Goal: Information Seeking & Learning: Find specific fact

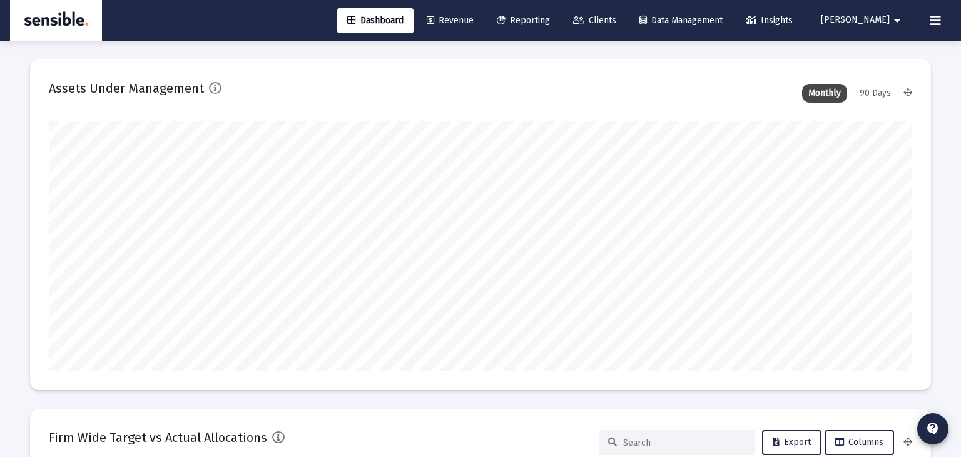
type input "[DATE]"
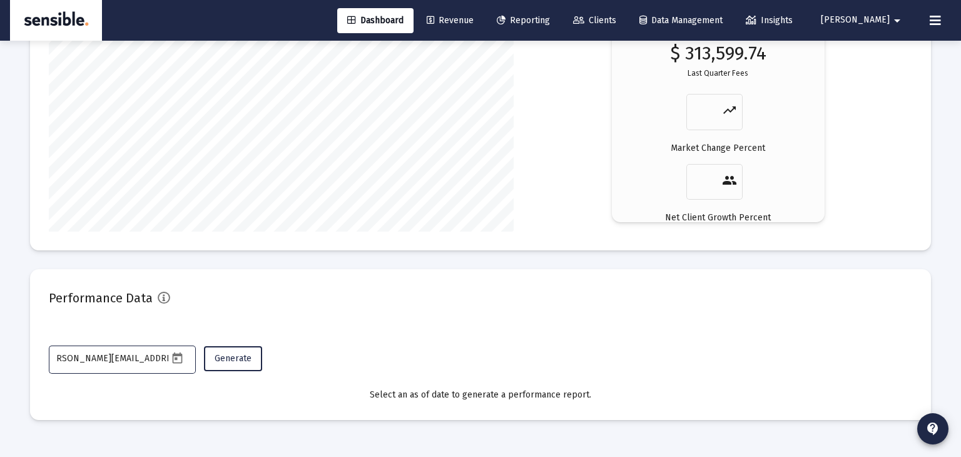
scroll to position [0, 13]
click at [235, 354] on span "Generate" at bounding box center [233, 358] width 37 height 11
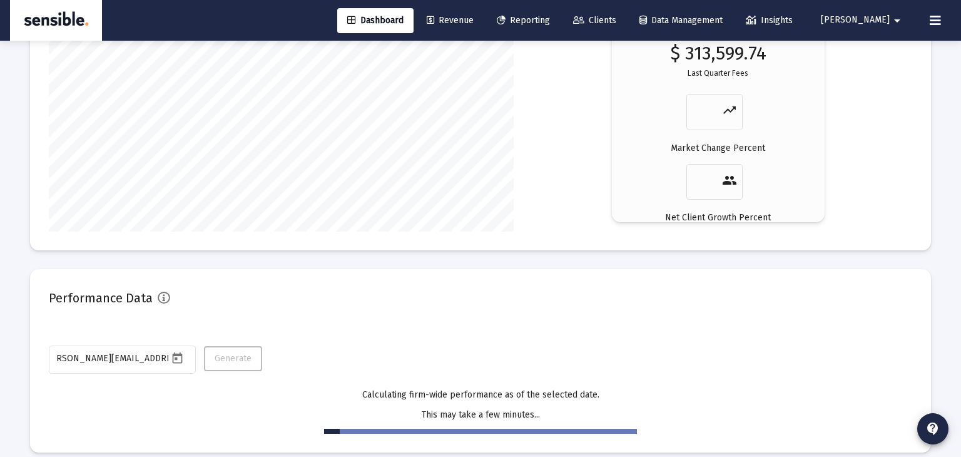
scroll to position [0, 0]
click at [182, 355] on icon "Open calendar" at bounding box center [177, 357] width 10 height 11
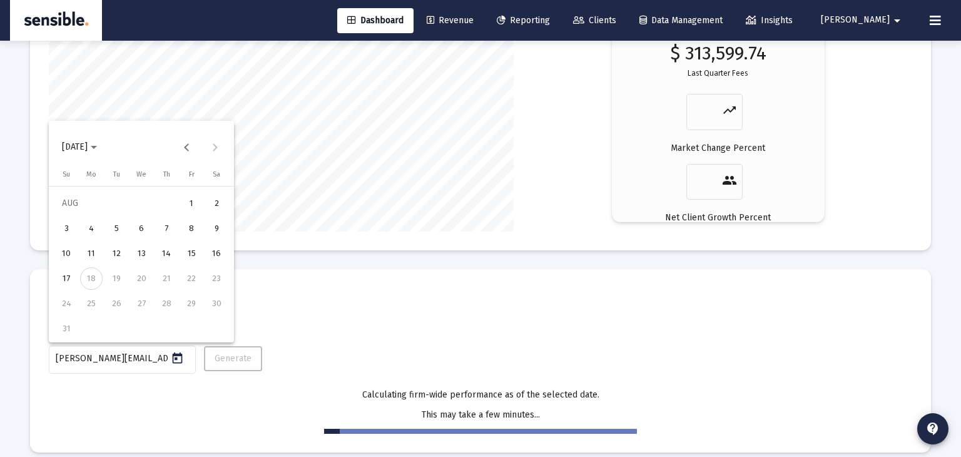
click at [193, 250] on div "15" at bounding box center [191, 253] width 23 height 23
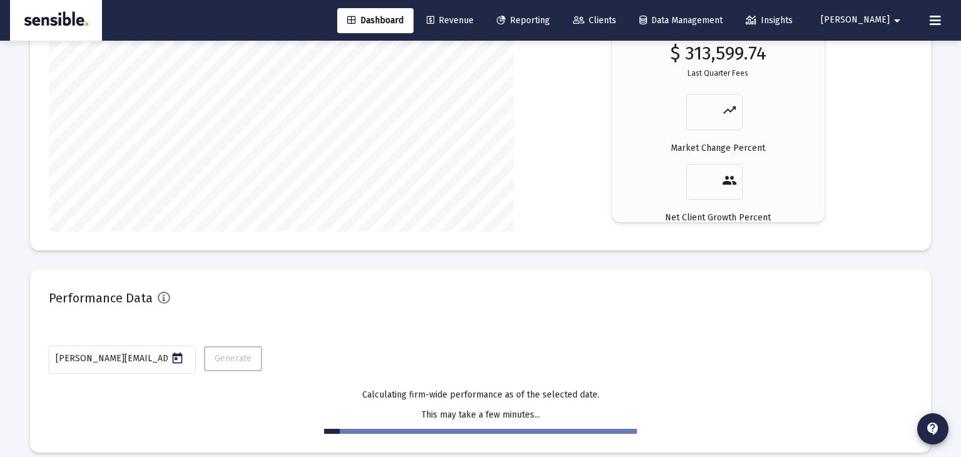
type input "[DATE]"
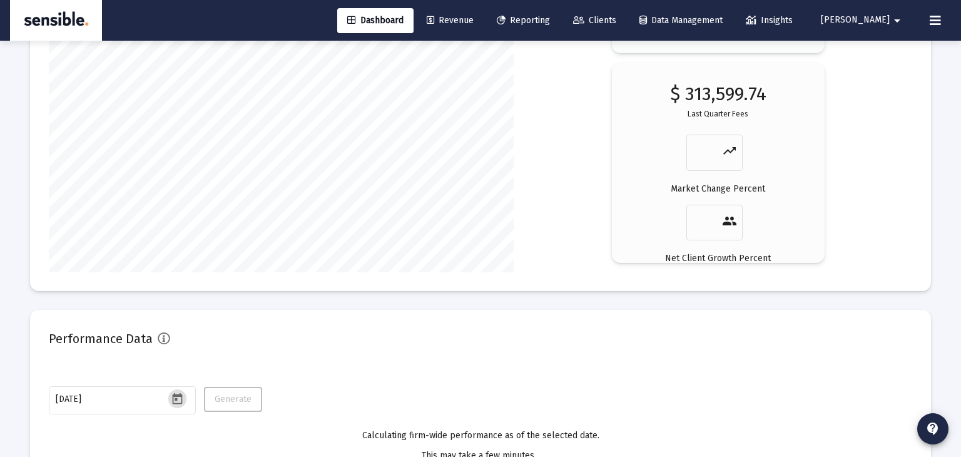
scroll to position [2181, 0]
click at [617, 21] on span "Clients" at bounding box center [594, 20] width 43 height 11
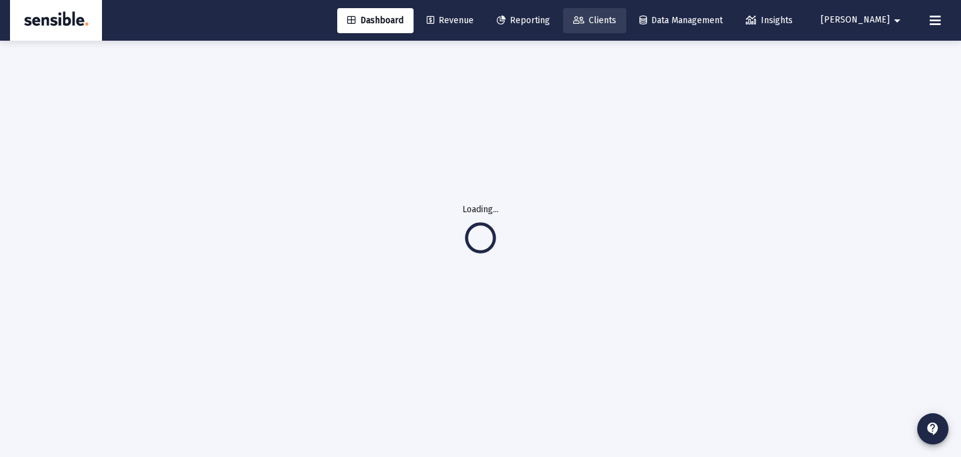
scroll to position [40, 0]
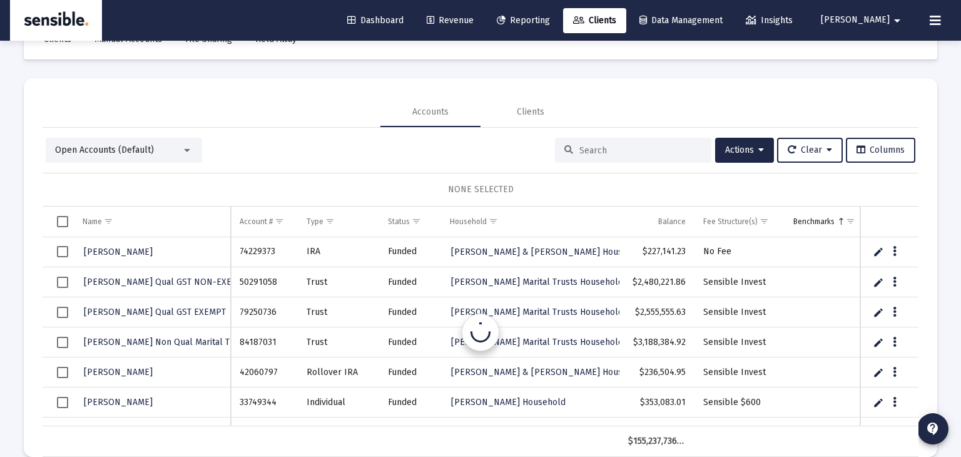
scroll to position [59, 0]
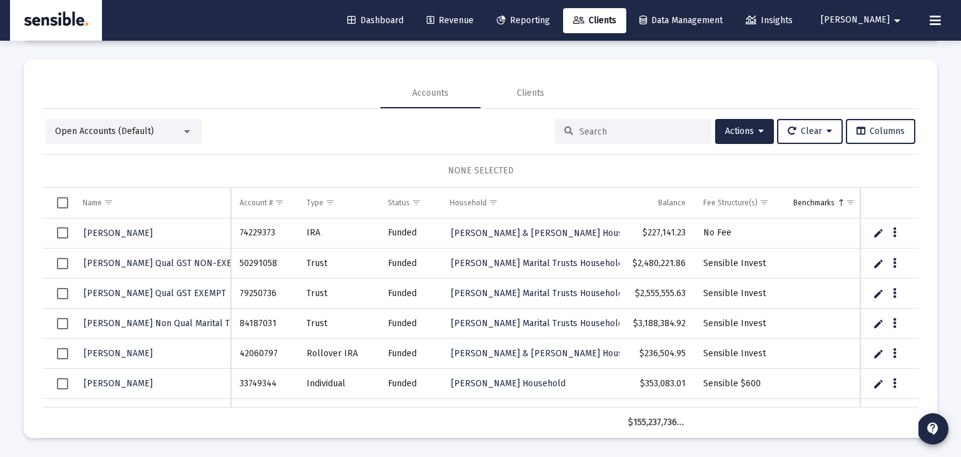
click at [581, 133] on input at bounding box center [641, 131] width 123 height 11
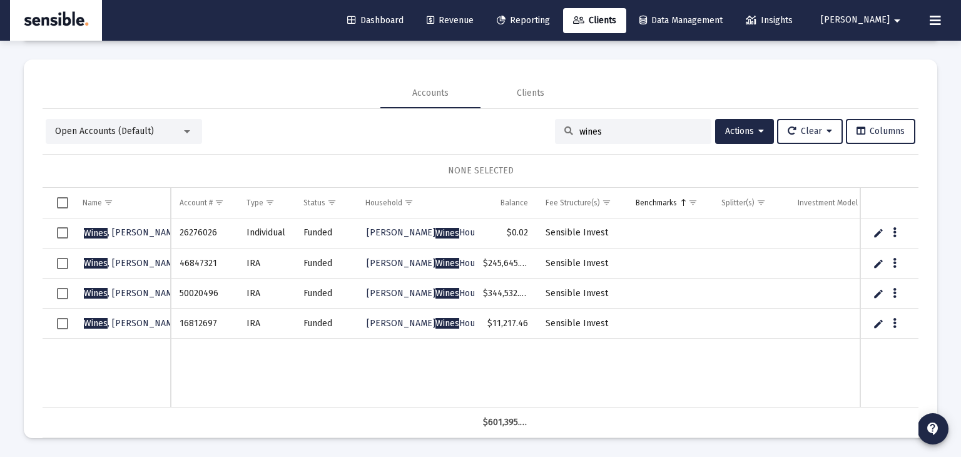
scroll to position [46, 0]
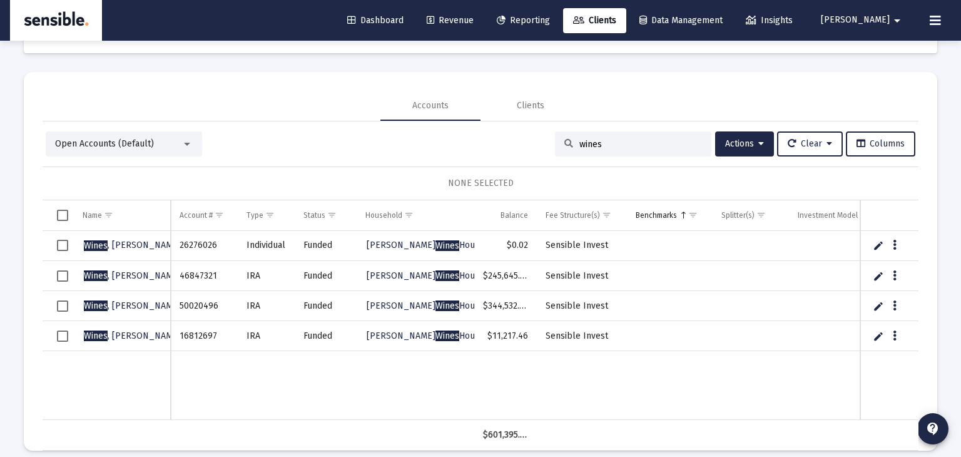
type input "wines"
click at [474, 23] on span "Revenue" at bounding box center [450, 20] width 47 height 11
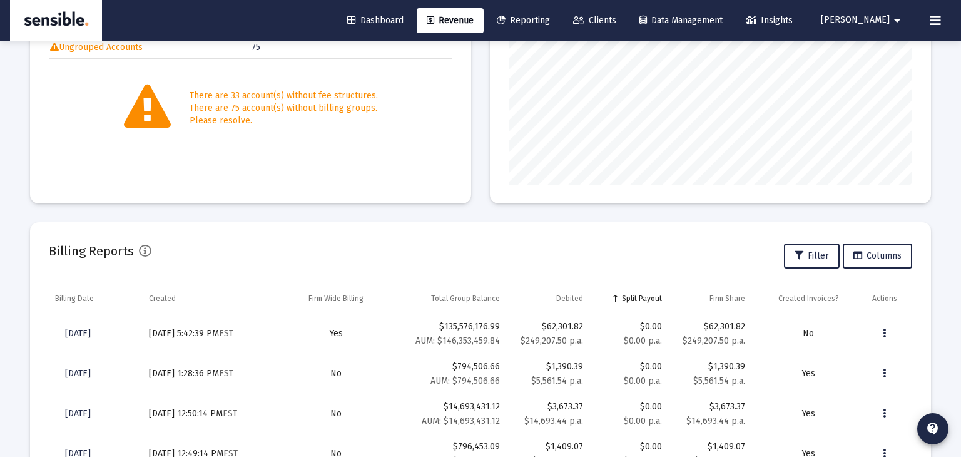
scroll to position [246, 0]
click at [889, 331] on button "Data grid" at bounding box center [885, 332] width 25 height 25
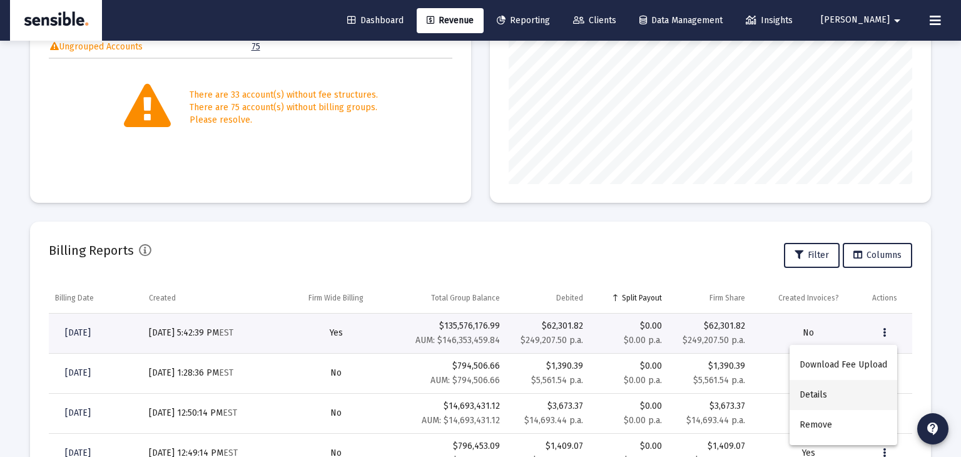
click at [819, 396] on button "Details" at bounding box center [844, 395] width 108 height 30
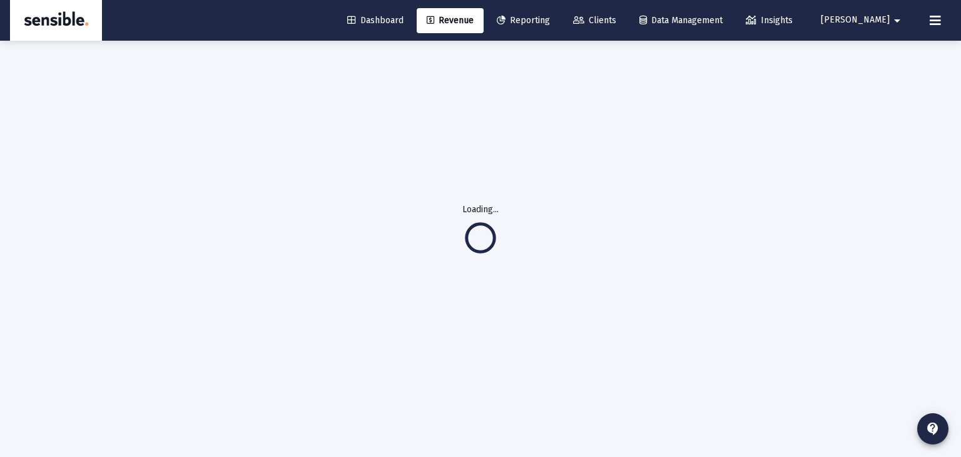
scroll to position [40, 0]
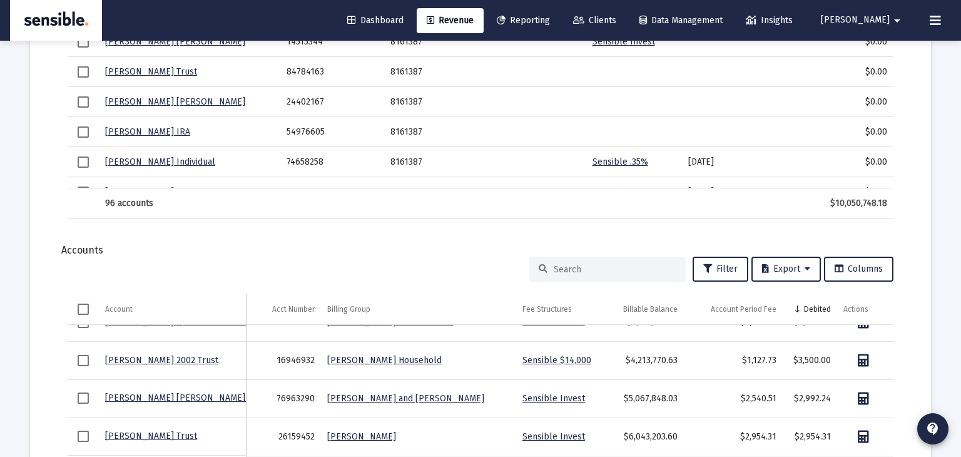
scroll to position [61, 0]
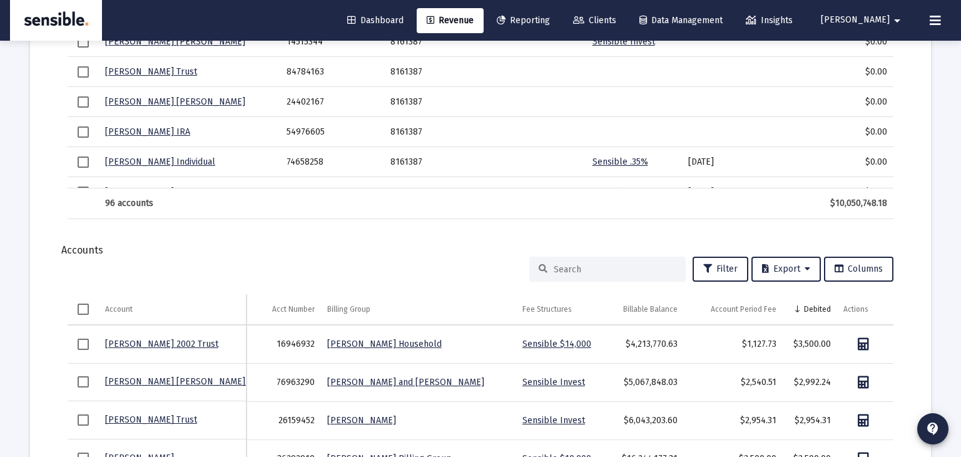
click at [155, 380] on link "[PERSON_NAME] [PERSON_NAME] - 823 Trust" at bounding box center [198, 381] width 186 height 11
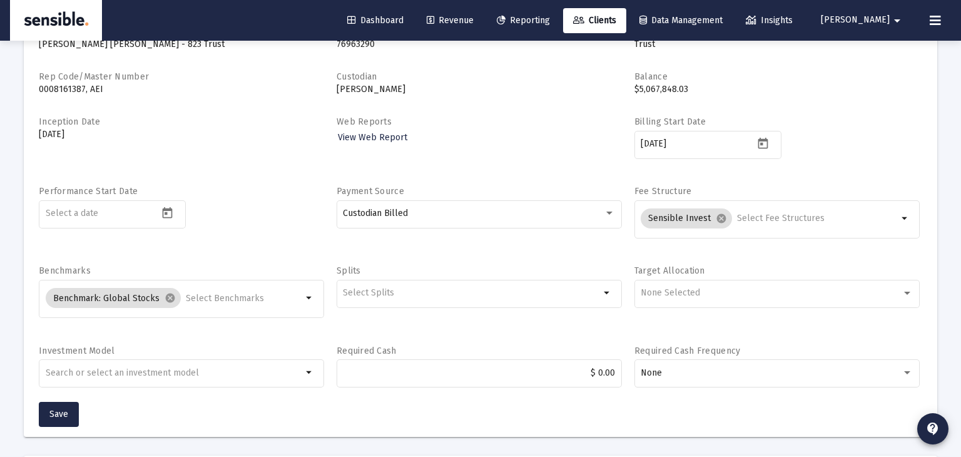
scroll to position [120, 0]
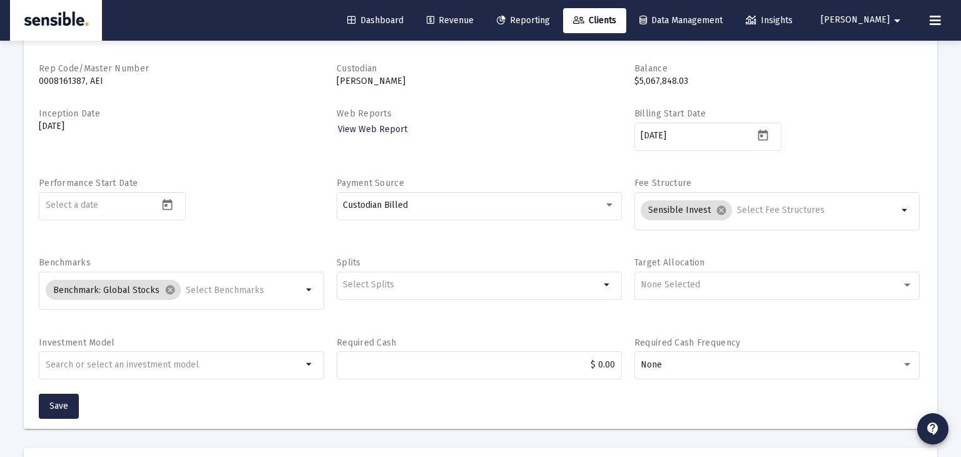
click at [456, 347] on div "Required Cash $ 0.00" at bounding box center [479, 365] width 285 height 57
click at [474, 23] on span "Revenue" at bounding box center [450, 20] width 47 height 11
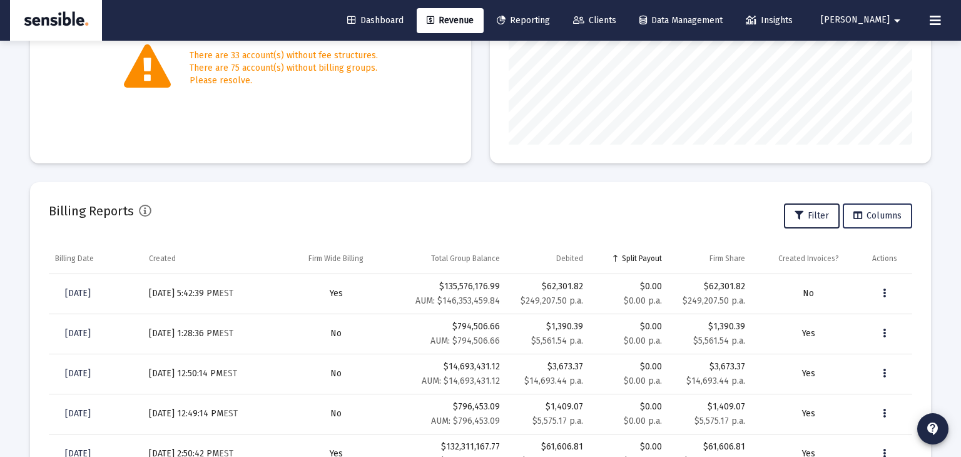
scroll to position [287, 0]
click at [882, 291] on button "Data grid" at bounding box center [885, 291] width 25 height 25
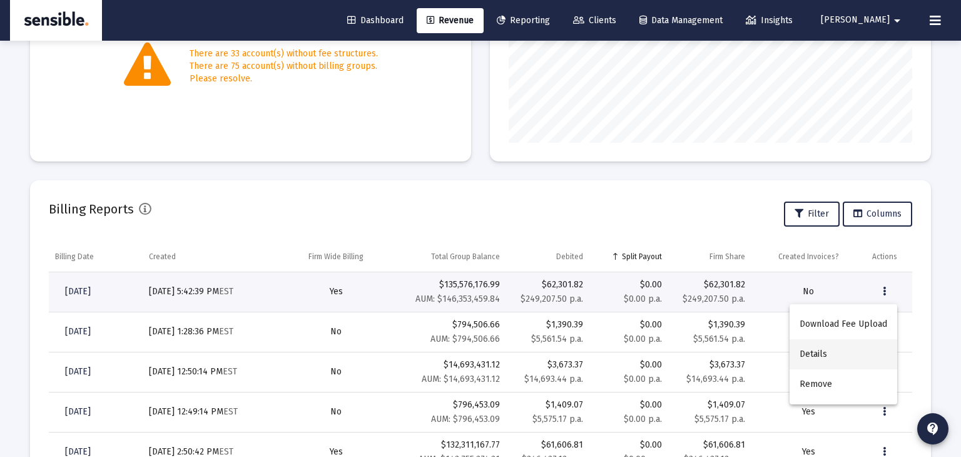
click at [821, 352] on button "Details" at bounding box center [844, 354] width 108 height 30
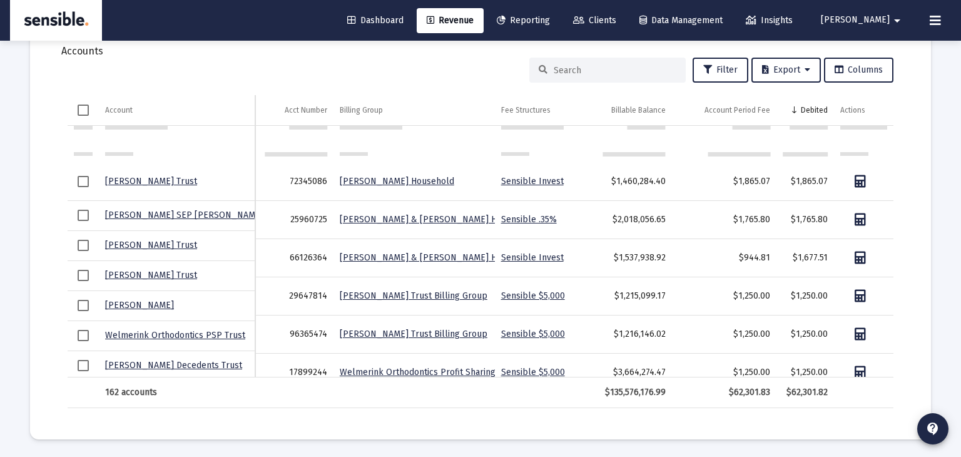
scroll to position [346, 0]
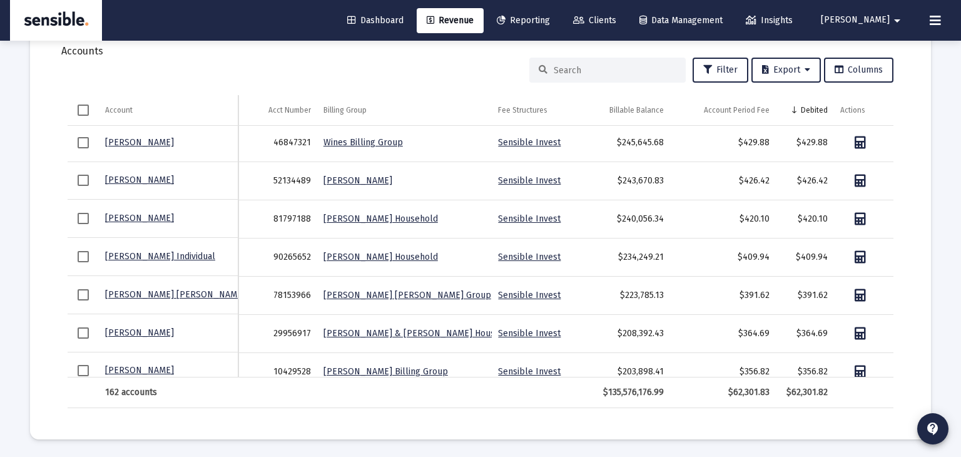
click at [566, 68] on input at bounding box center [615, 70] width 123 height 11
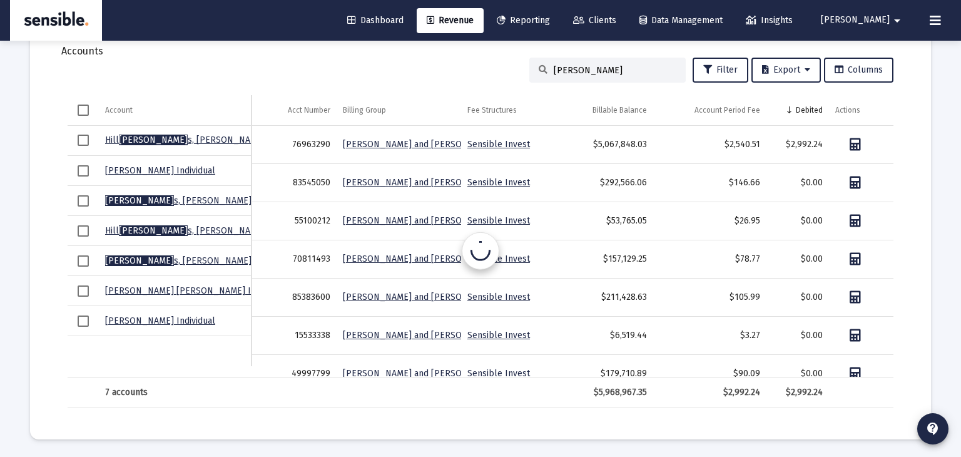
type input "[PERSON_NAME]"
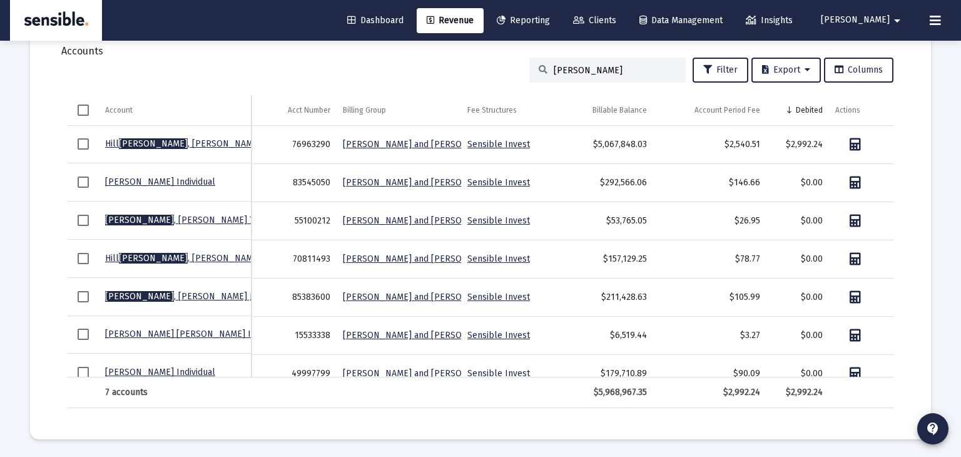
click at [370, 145] on link "[PERSON_NAME] and [PERSON_NAME]" at bounding box center [456, 144] width 226 height 11
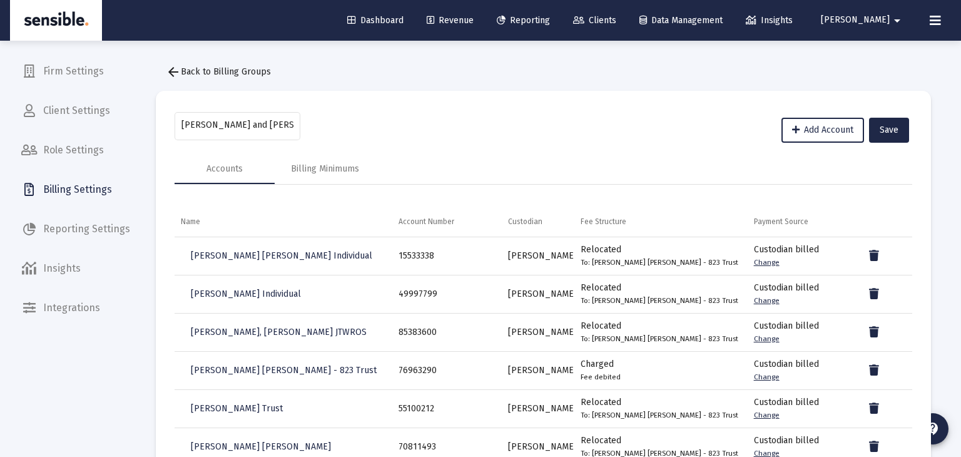
click at [230, 69] on span "arrow_back Back to Billing Groups" at bounding box center [218, 71] width 105 height 11
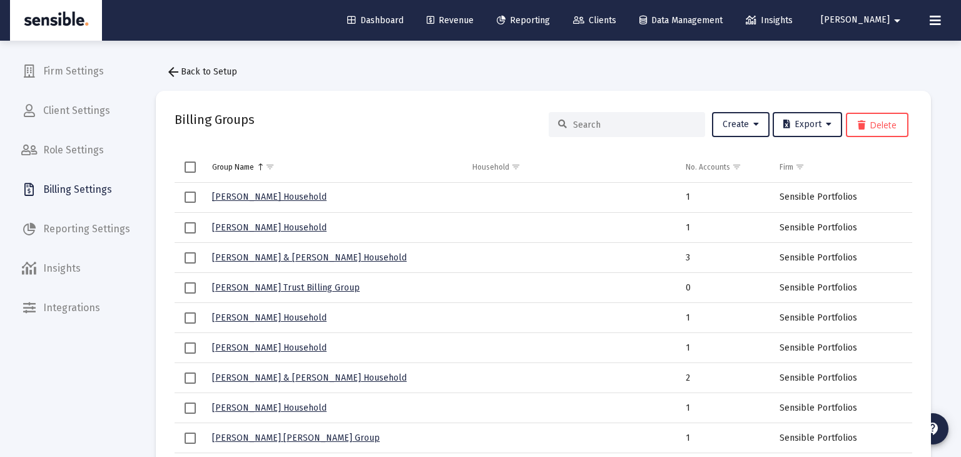
click at [474, 22] on span "Revenue" at bounding box center [450, 20] width 47 height 11
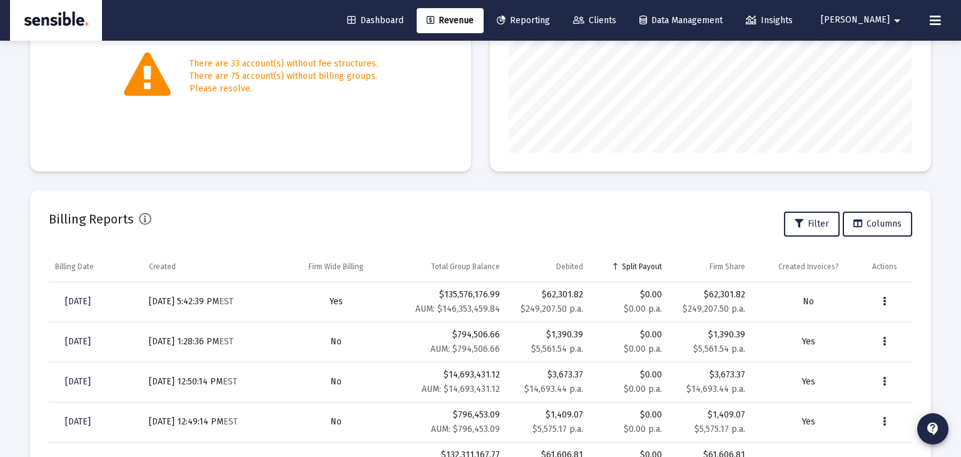
scroll to position [280, 0]
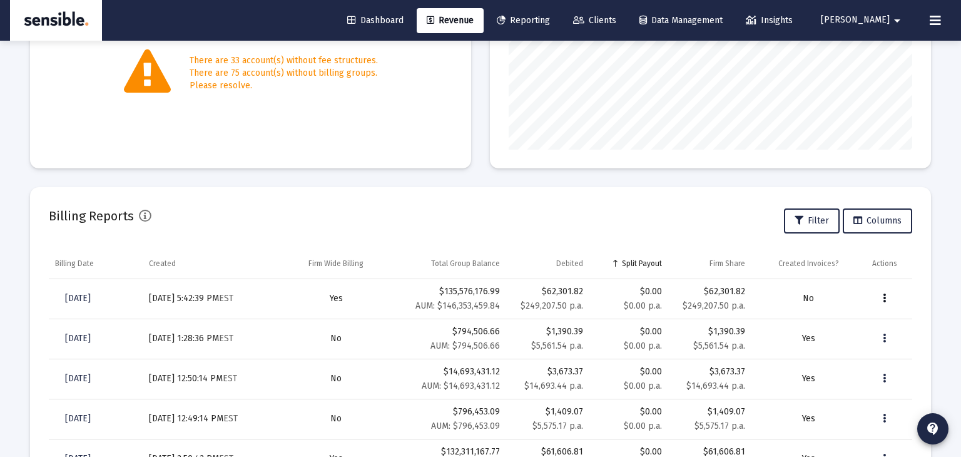
click at [886, 302] on icon "Data grid" at bounding box center [884, 298] width 3 height 15
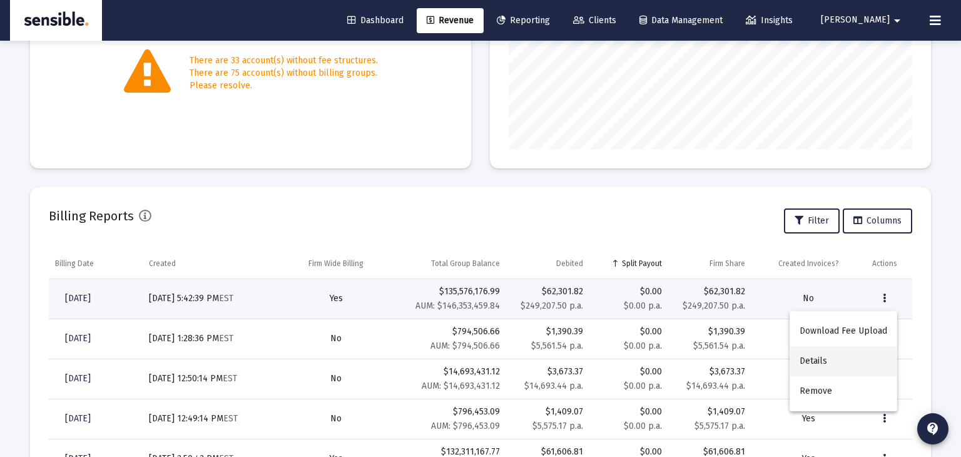
click at [831, 364] on button "Details" at bounding box center [844, 361] width 108 height 30
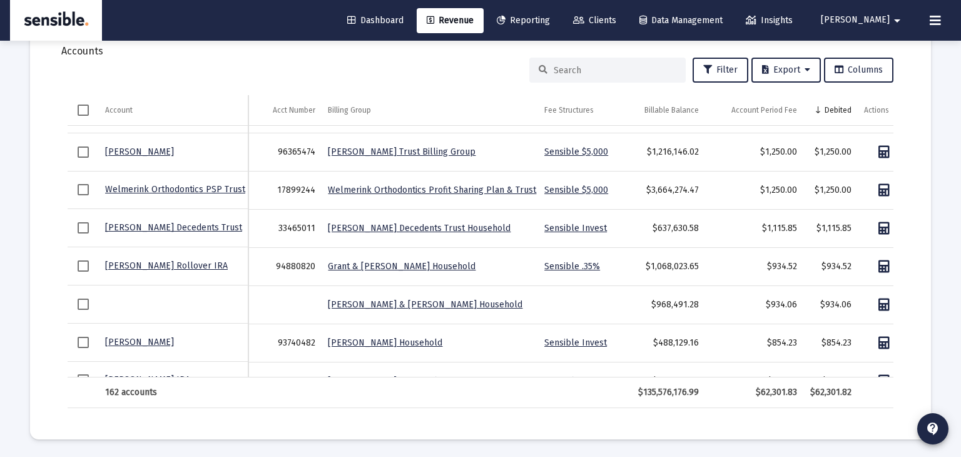
scroll to position [453, 0]
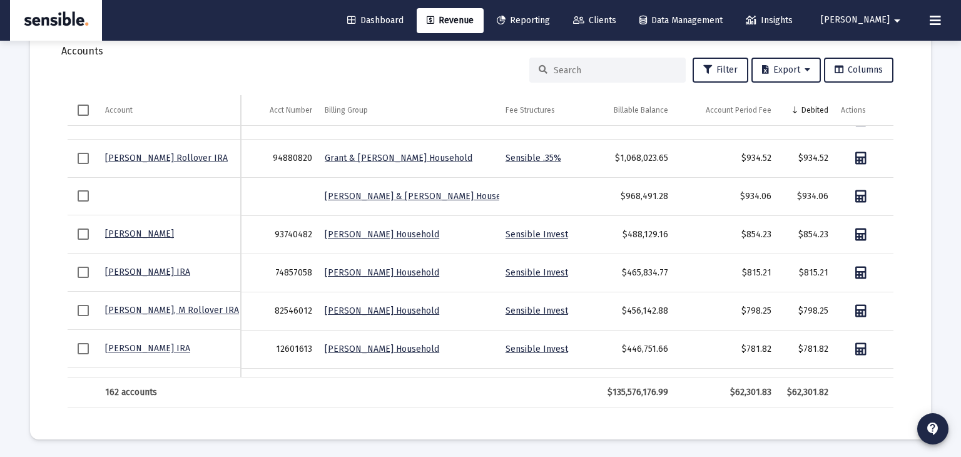
click at [558, 66] on input at bounding box center [615, 70] width 123 height 11
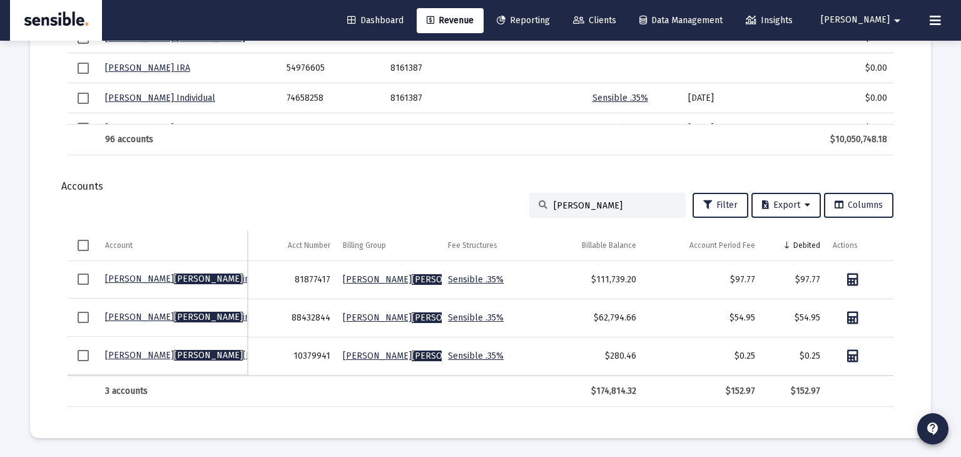
scroll to position [1477, 0]
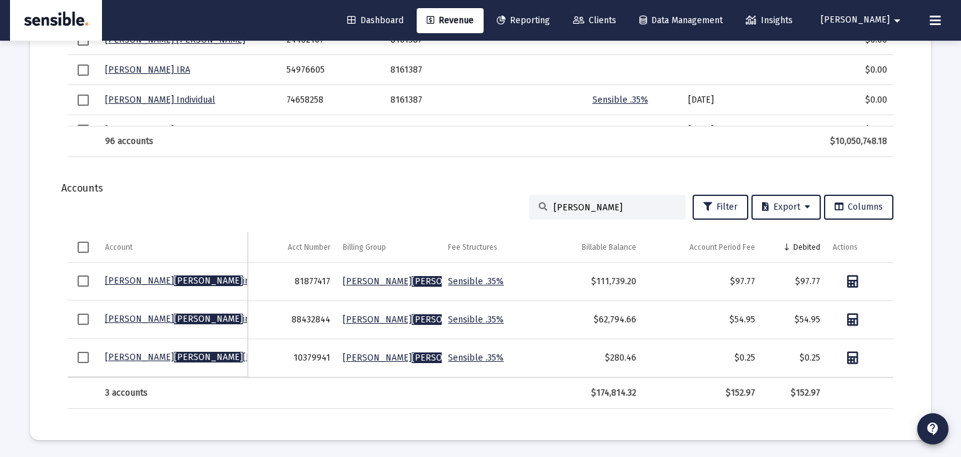
click at [588, 205] on input "[PERSON_NAME]" at bounding box center [615, 207] width 123 height 11
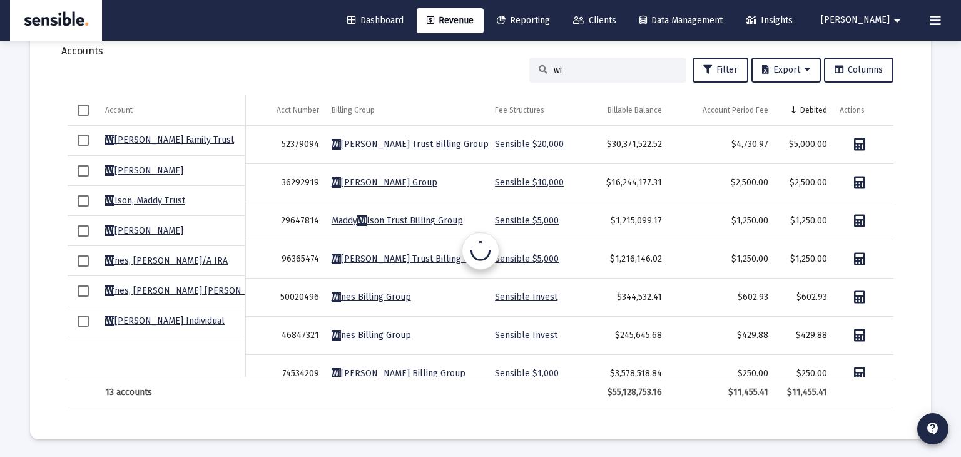
type input "w"
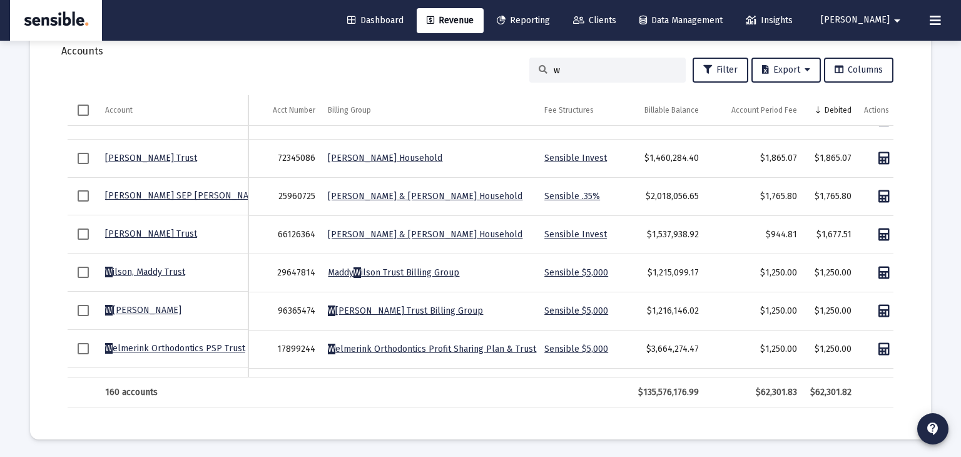
scroll to position [295, 0]
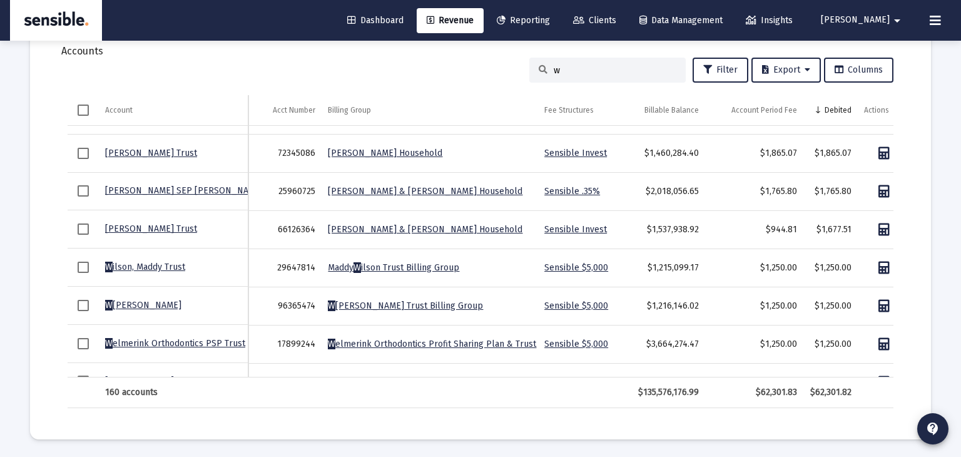
click at [394, 227] on link "[PERSON_NAME] & [PERSON_NAME] Household" at bounding box center [425, 229] width 195 height 11
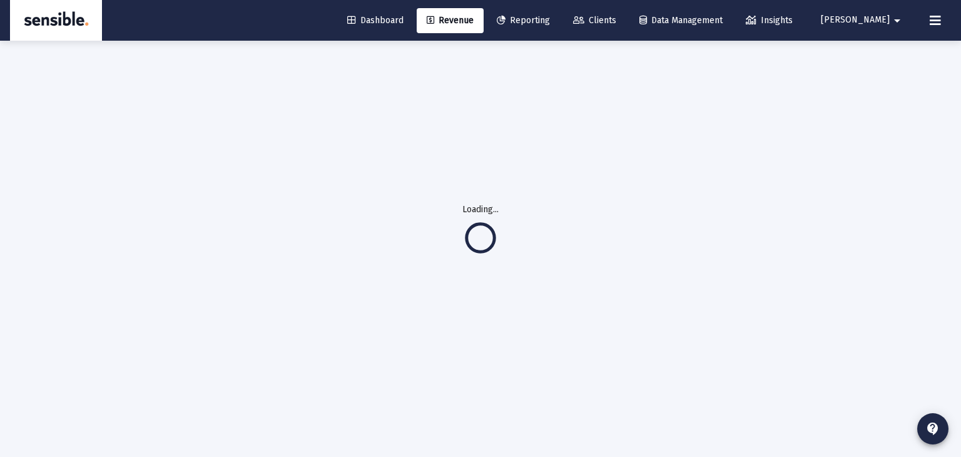
scroll to position [40, 0]
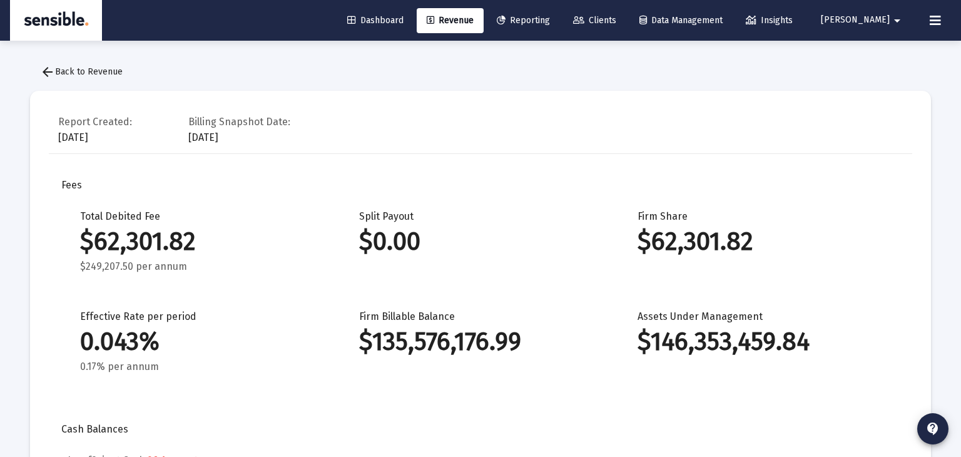
scroll to position [2404, 0]
click at [550, 21] on span "Reporting" at bounding box center [523, 20] width 53 height 11
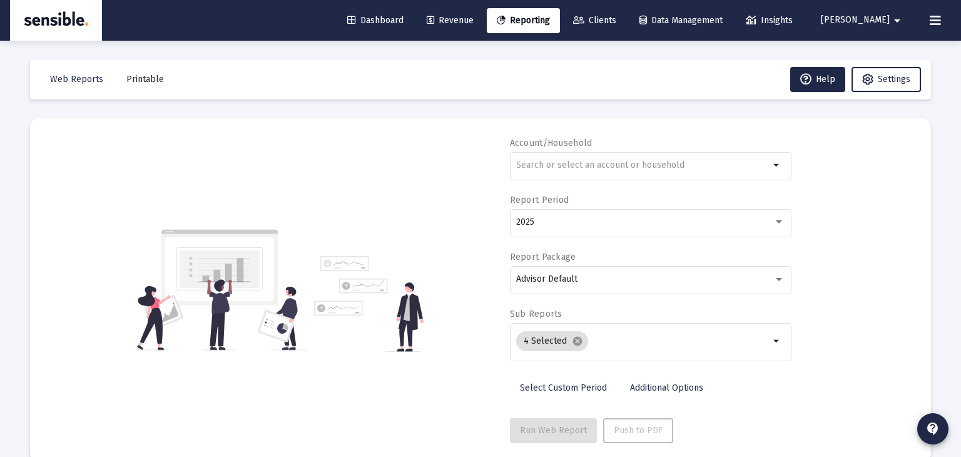
click at [474, 19] on span "Revenue" at bounding box center [450, 20] width 47 height 11
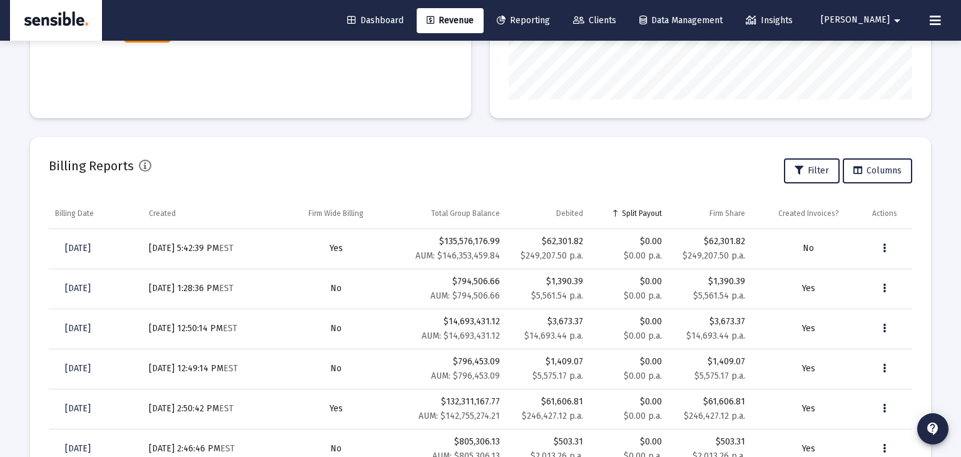
scroll to position [339, 0]
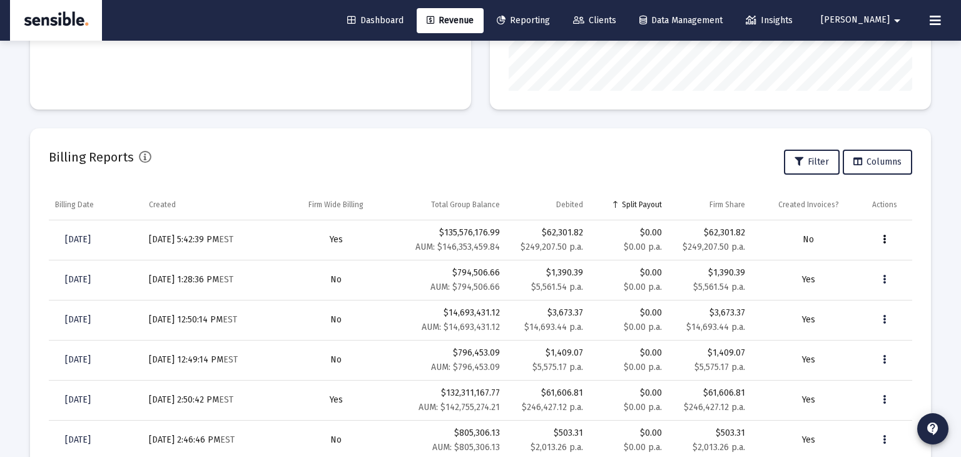
click at [885, 237] on icon "Data grid" at bounding box center [884, 239] width 3 height 15
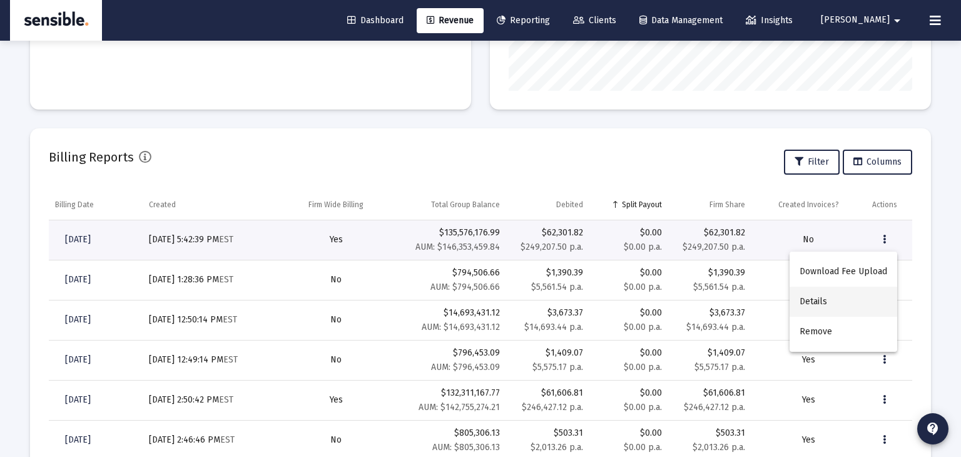
click at [825, 300] on button "Details" at bounding box center [844, 302] width 108 height 30
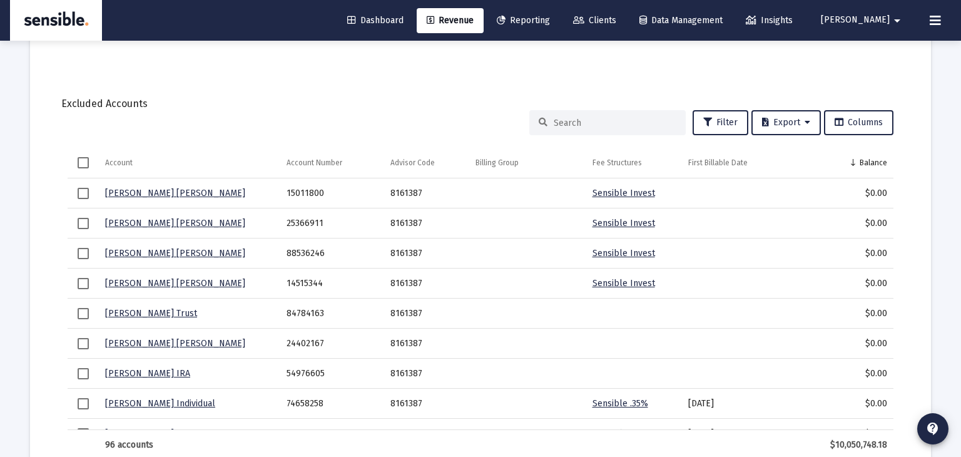
scroll to position [1174, 0]
click at [610, 124] on input at bounding box center [615, 121] width 123 height 11
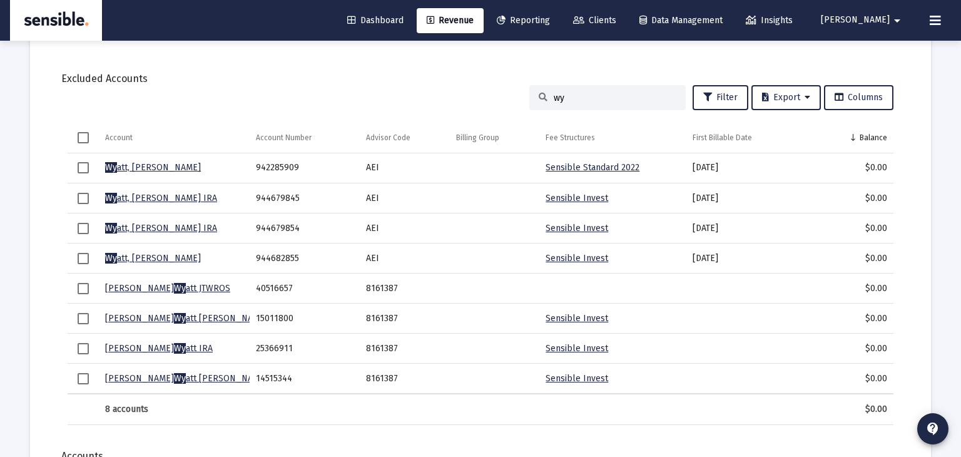
scroll to position [1197, 0]
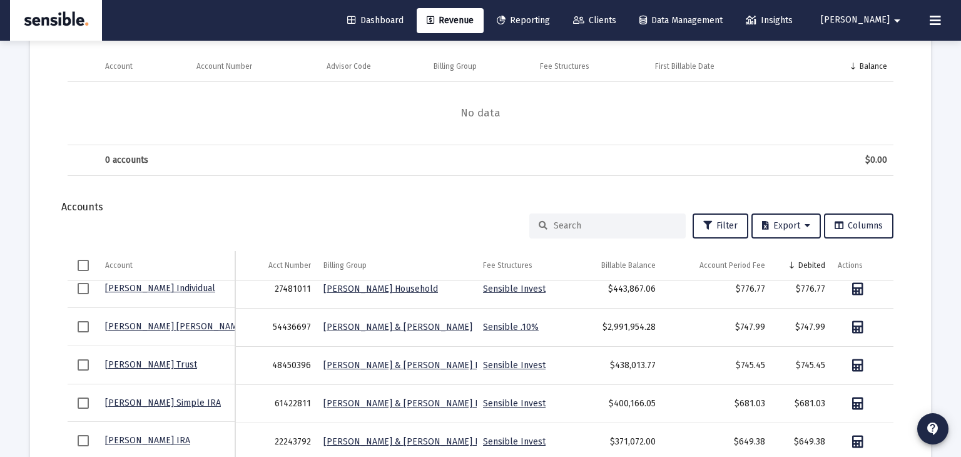
type input "wyp"
click at [581, 220] on input at bounding box center [615, 225] width 123 height 11
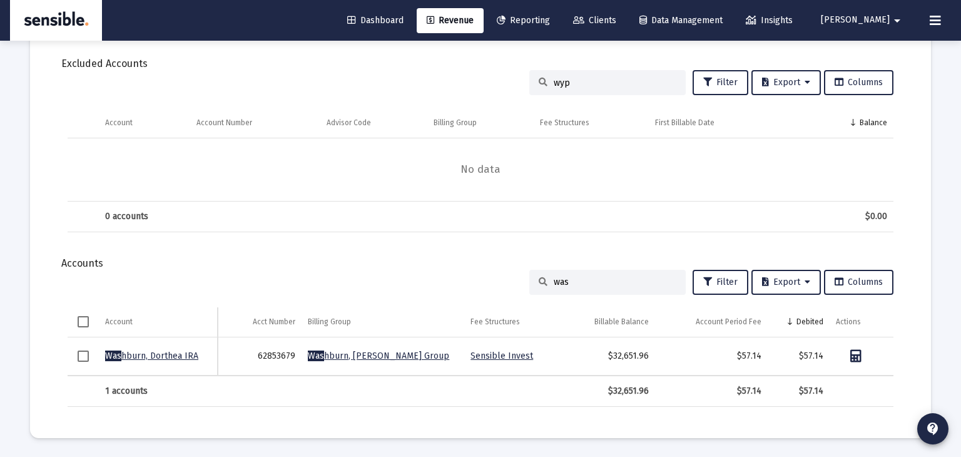
scroll to position [1211, 0]
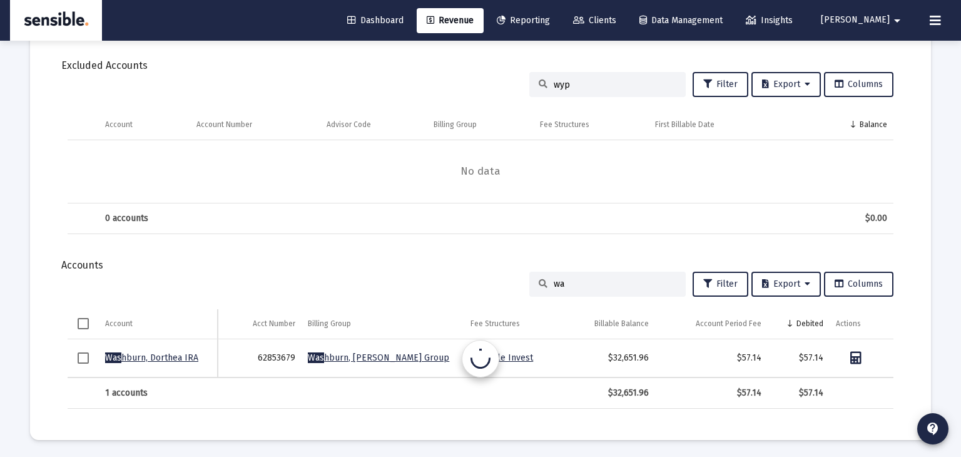
type input "w"
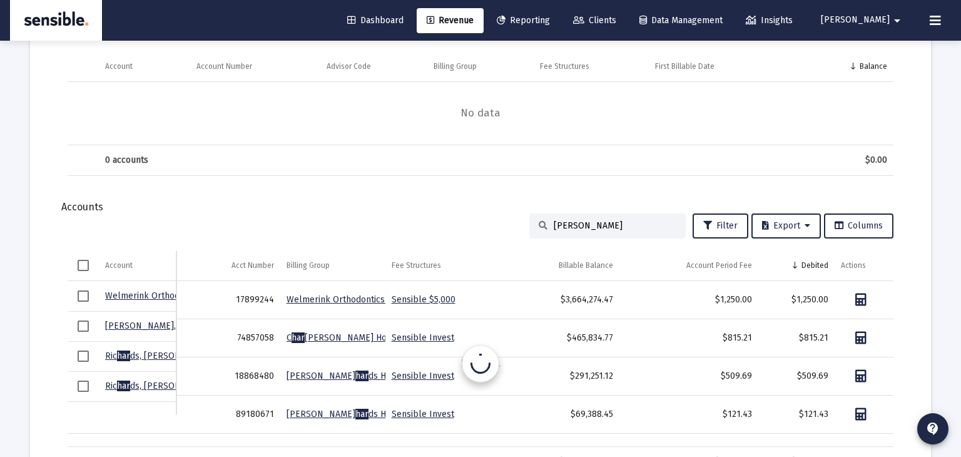
scroll to position [1236, 0]
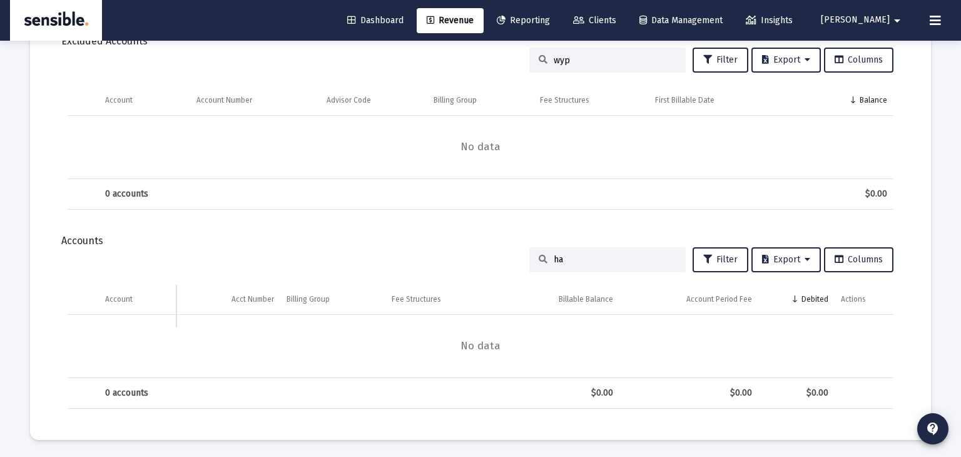
type input "h"
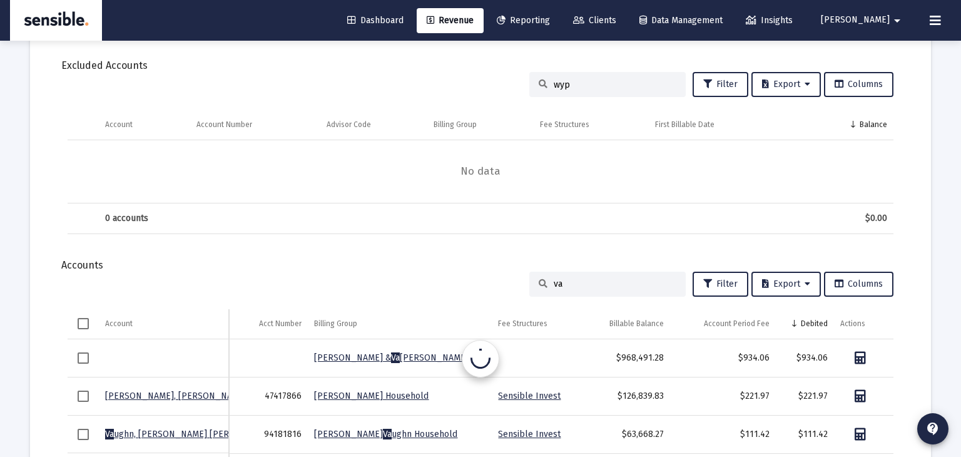
scroll to position [1269, 0]
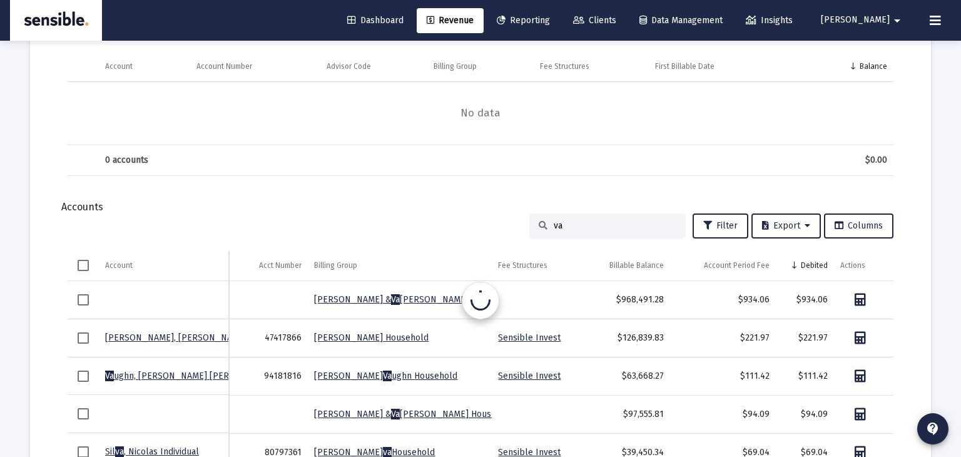
type input "v"
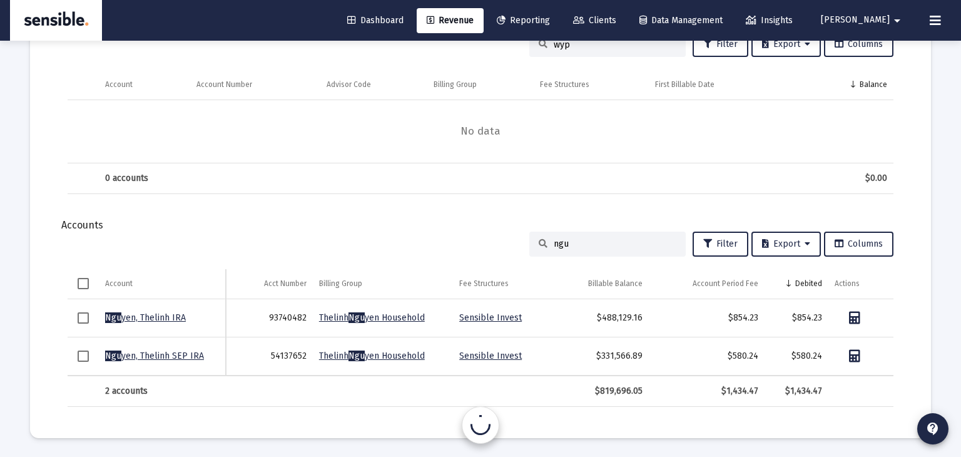
scroll to position [1249, 0]
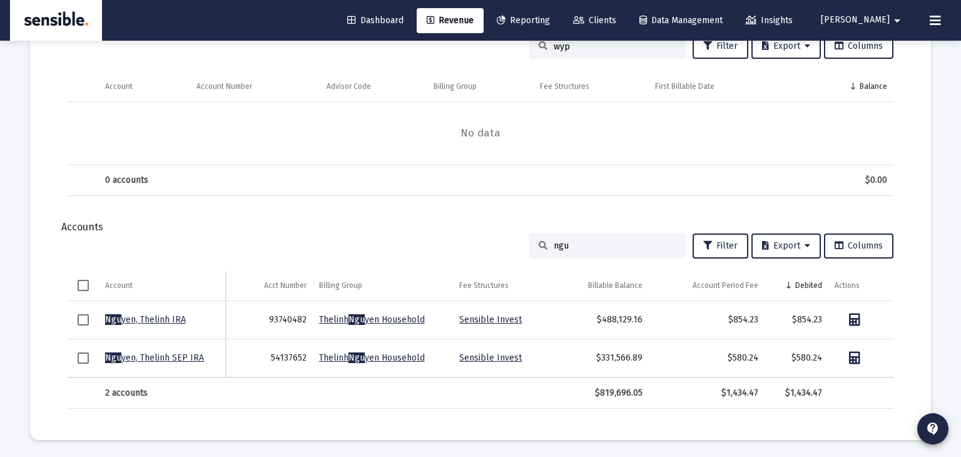
type input "ngu"
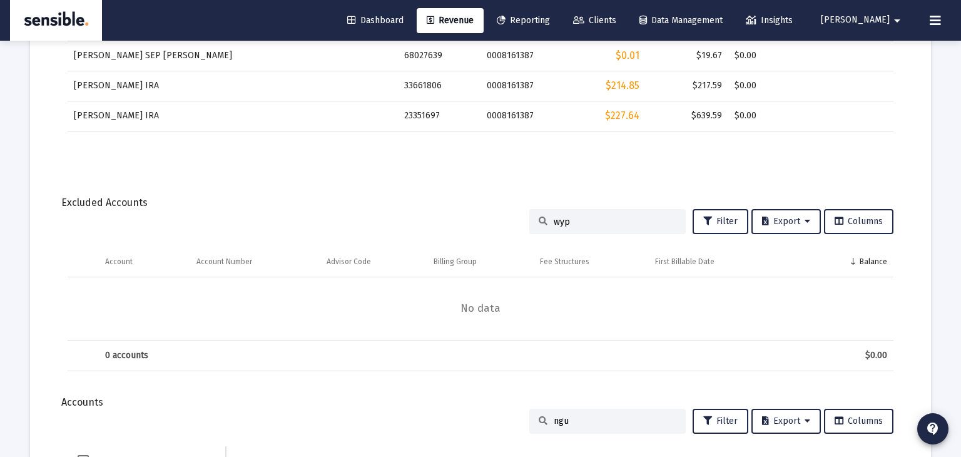
click at [577, 222] on input "wyp" at bounding box center [615, 222] width 123 height 11
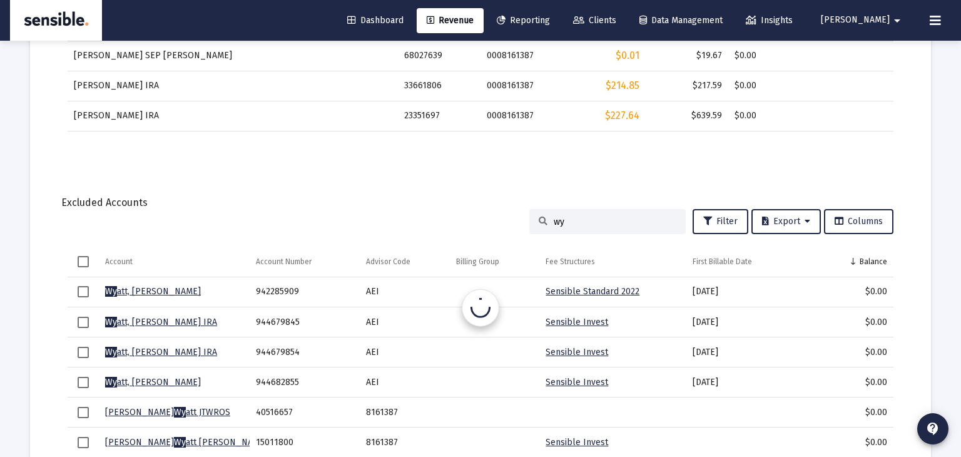
type input "w"
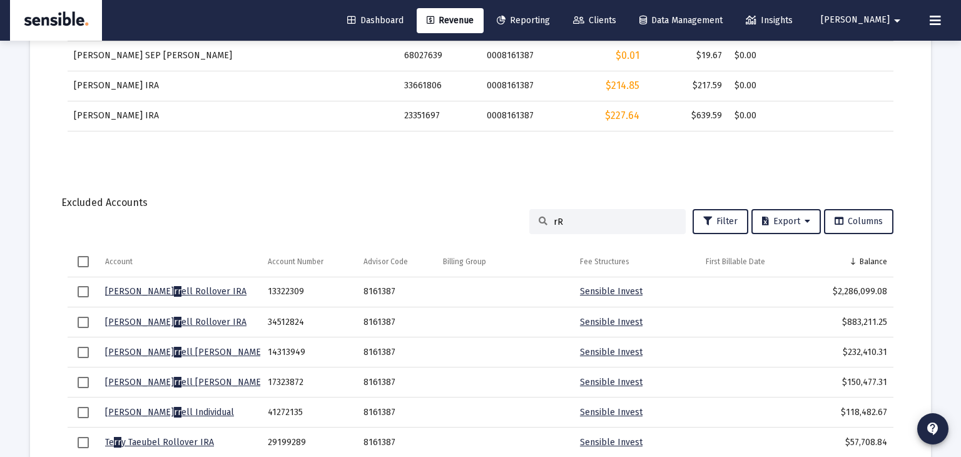
type input "r"
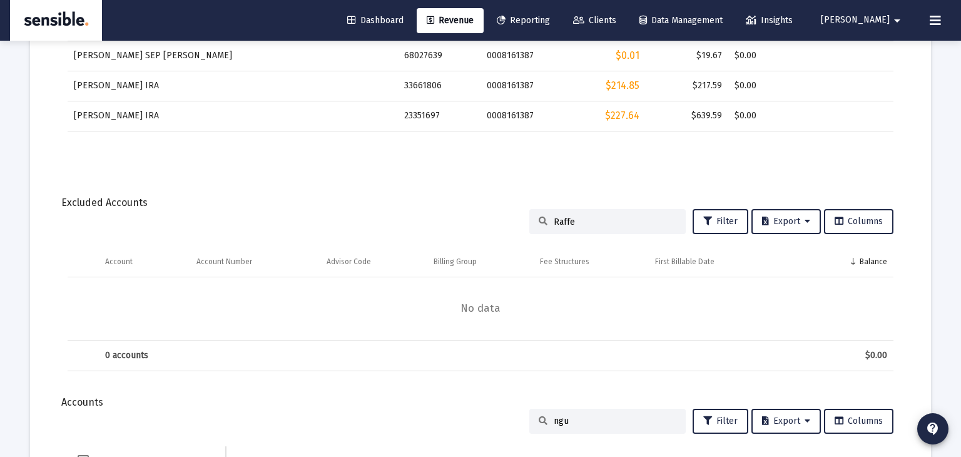
scroll to position [1249, 0]
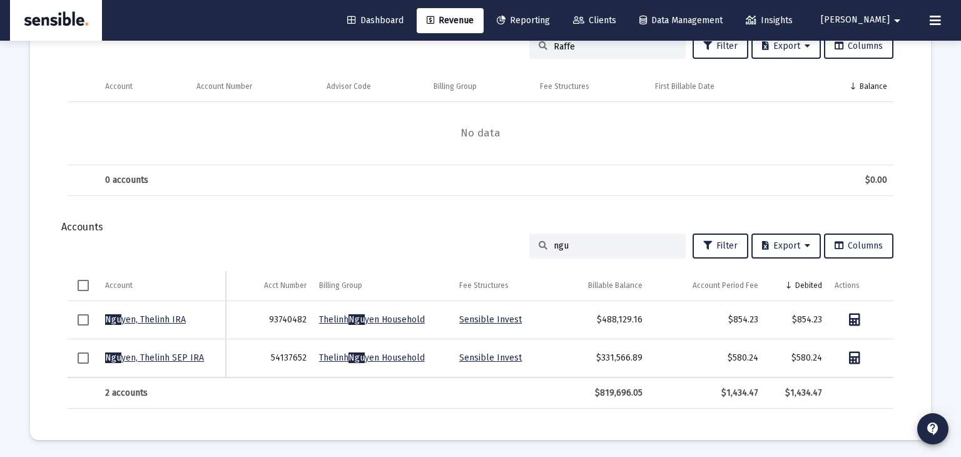
type input "Raffe"
click at [598, 244] on input "ngu" at bounding box center [615, 245] width 123 height 11
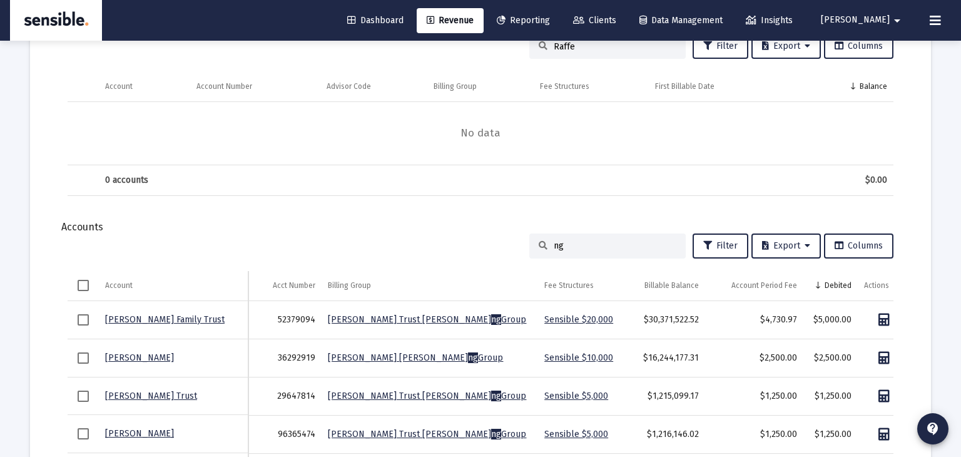
type input "n"
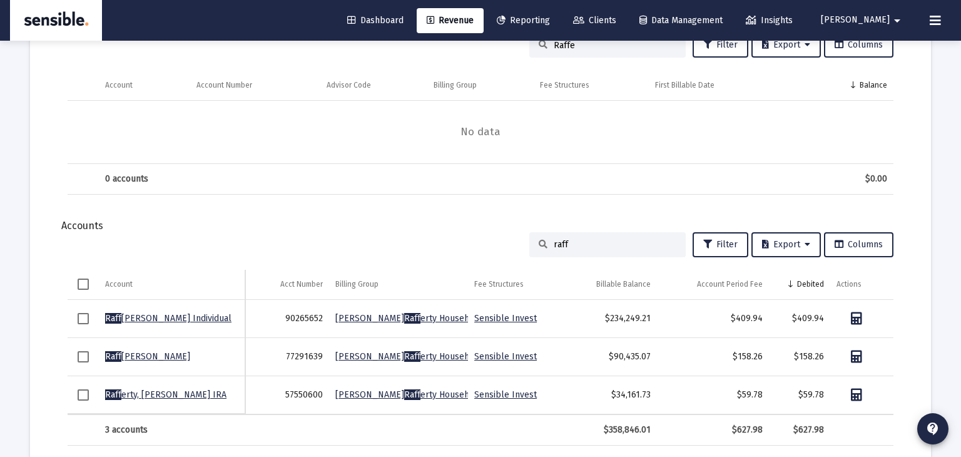
scroll to position [1287, 0]
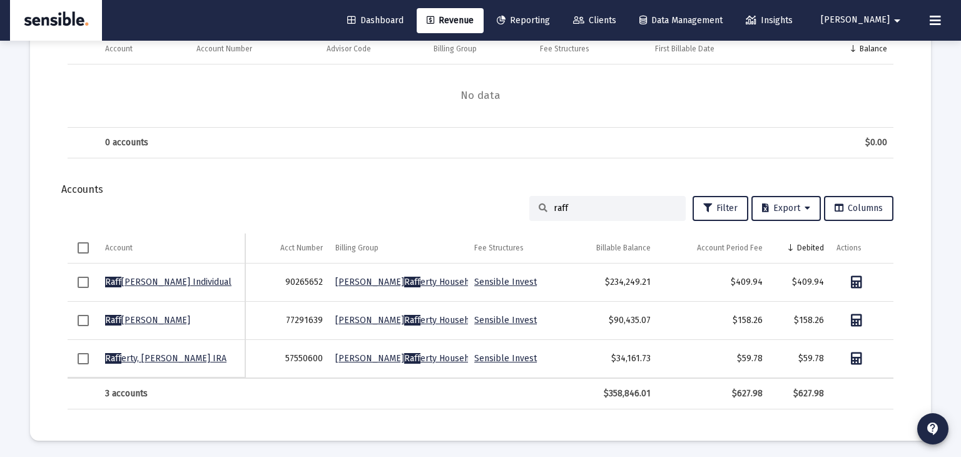
click at [593, 203] on input "raff" at bounding box center [615, 208] width 123 height 11
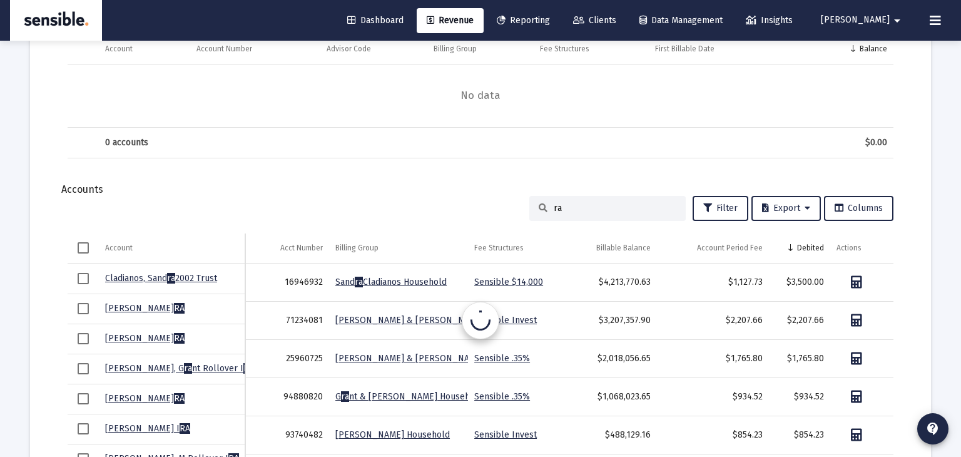
type input "r"
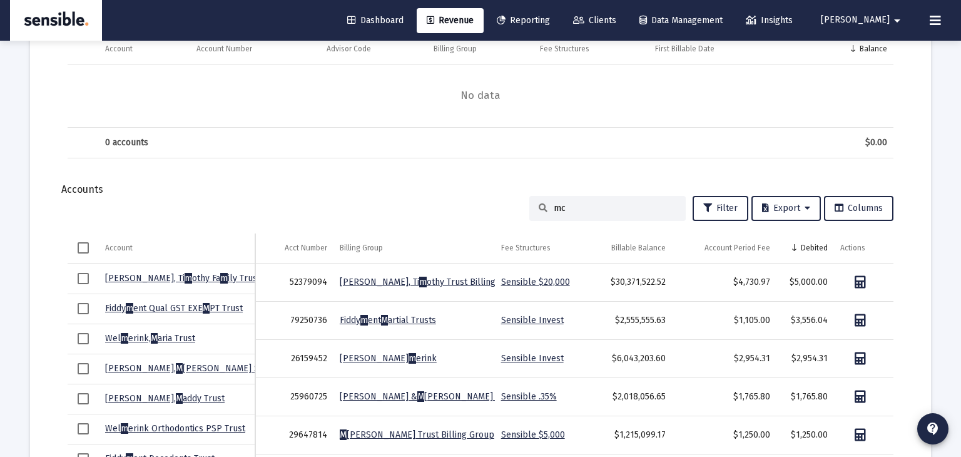
scroll to position [1249, 0]
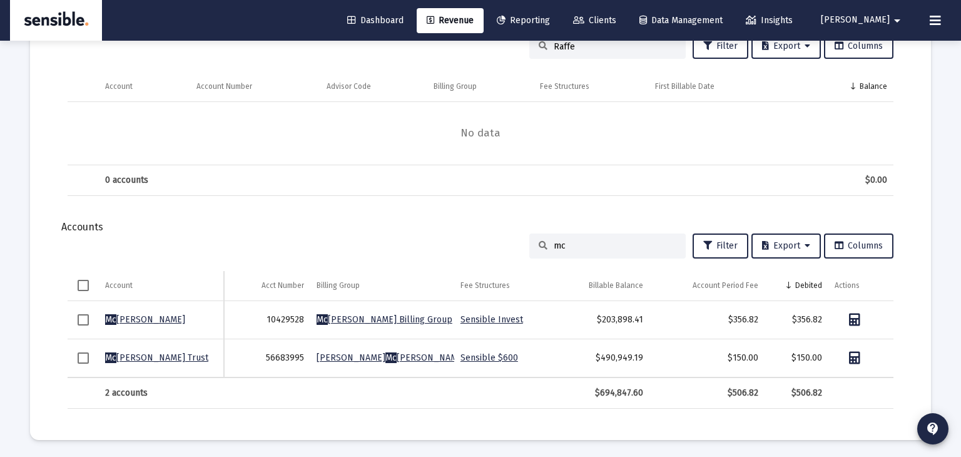
type input "mc"
click at [556, 349] on td "$490,949.19" at bounding box center [598, 358] width 101 height 38
click at [561, 248] on input "mc" at bounding box center [615, 245] width 123 height 11
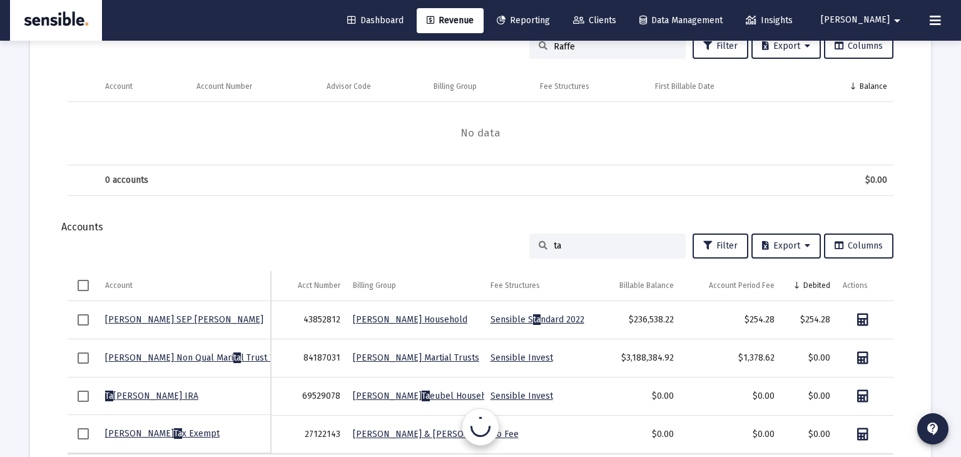
type input "tae"
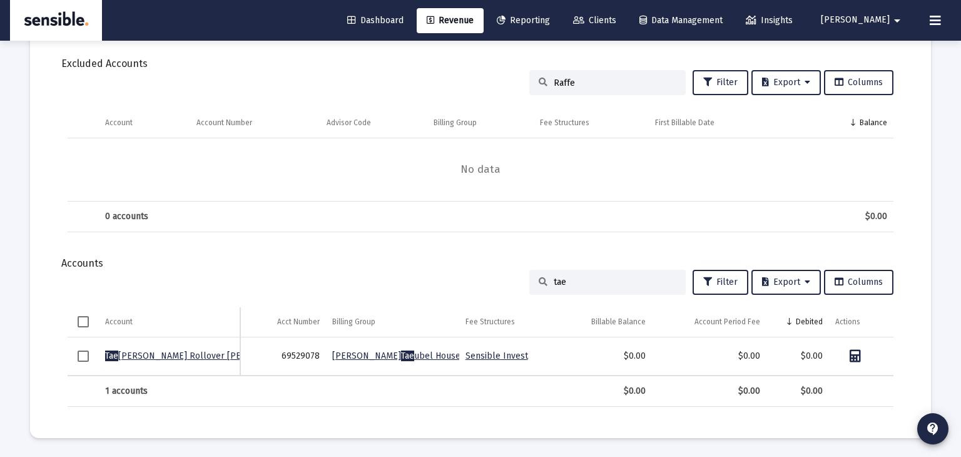
scroll to position [1211, 0]
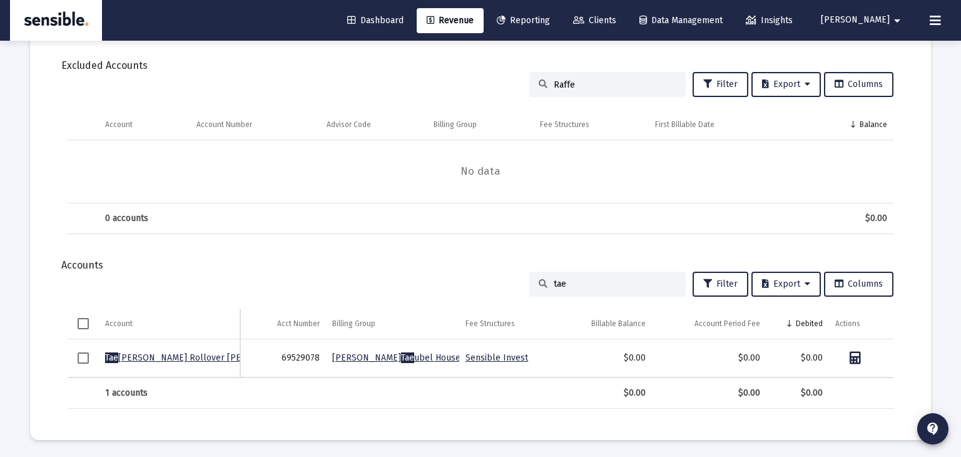
click at [617, 18] on span "Clients" at bounding box center [594, 20] width 43 height 11
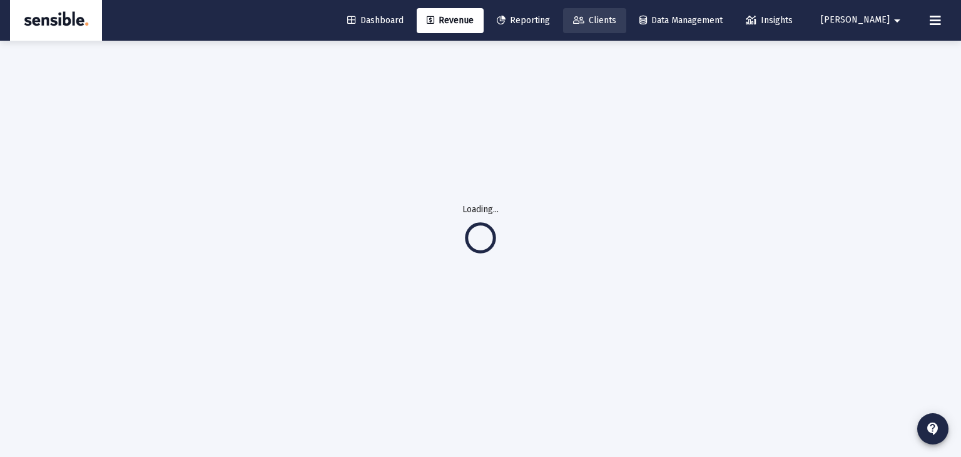
scroll to position [40, 0]
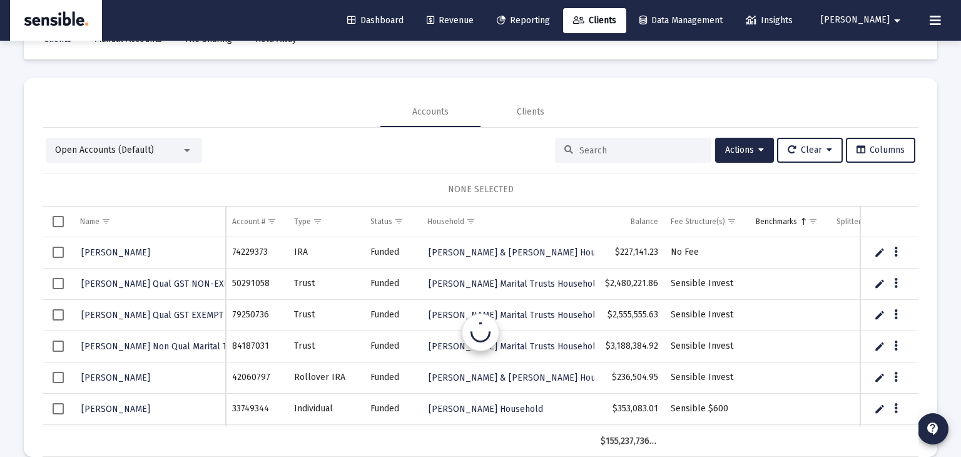
scroll to position [59, 0]
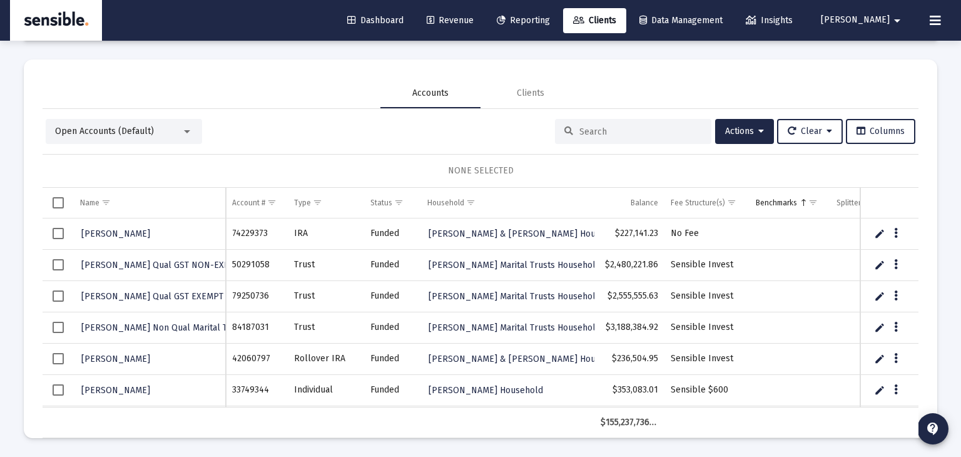
click at [451, 91] on div "Accounts" at bounding box center [431, 93] width 100 height 30
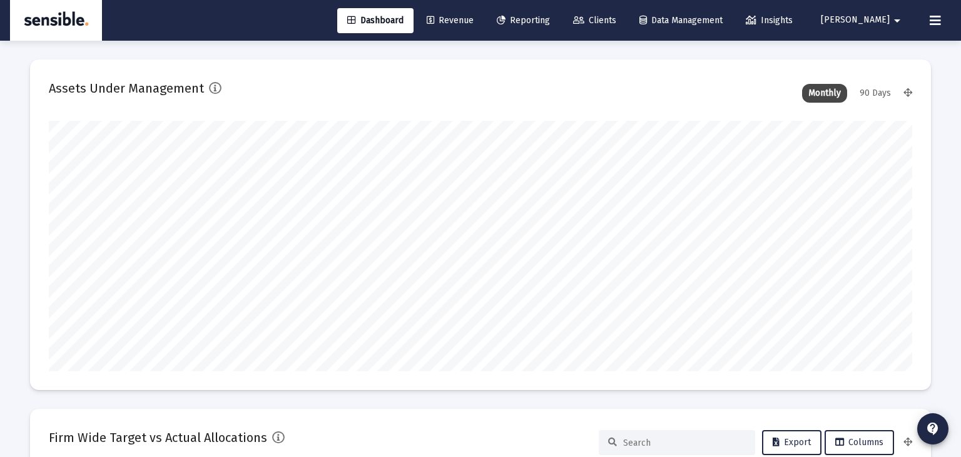
scroll to position [250, 404]
click at [617, 22] on span "Clients" at bounding box center [594, 20] width 43 height 11
click at [617, 24] on span "Clients" at bounding box center [594, 20] width 43 height 11
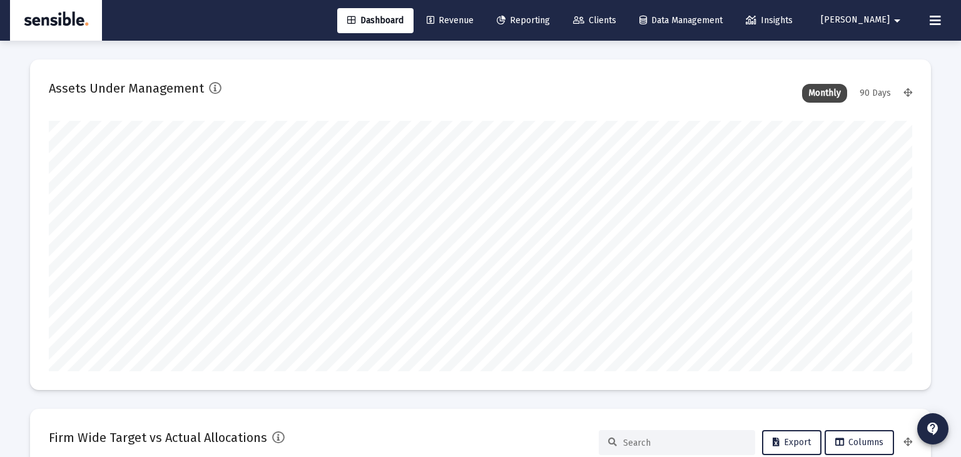
click at [617, 18] on span "Clients" at bounding box center [594, 20] width 43 height 11
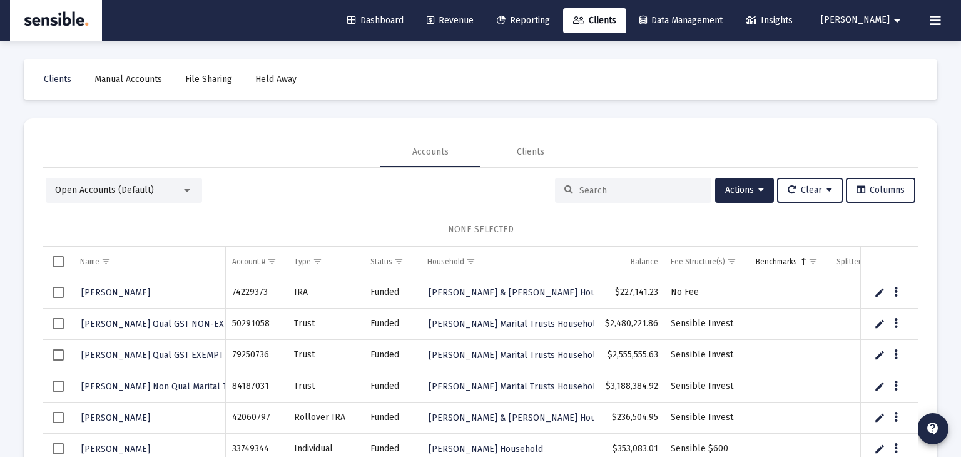
click at [592, 189] on input at bounding box center [641, 190] width 123 height 11
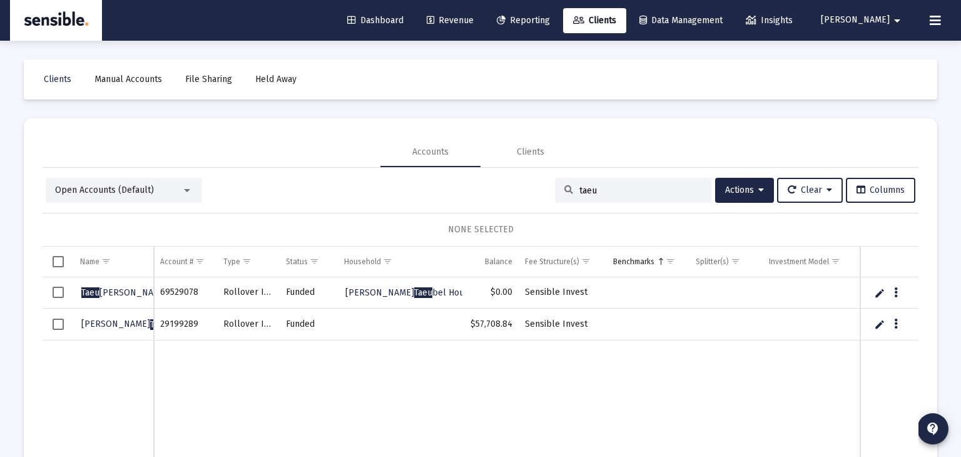
type input "taeu"
click at [57, 290] on span "Select row" at bounding box center [58, 292] width 11 height 11
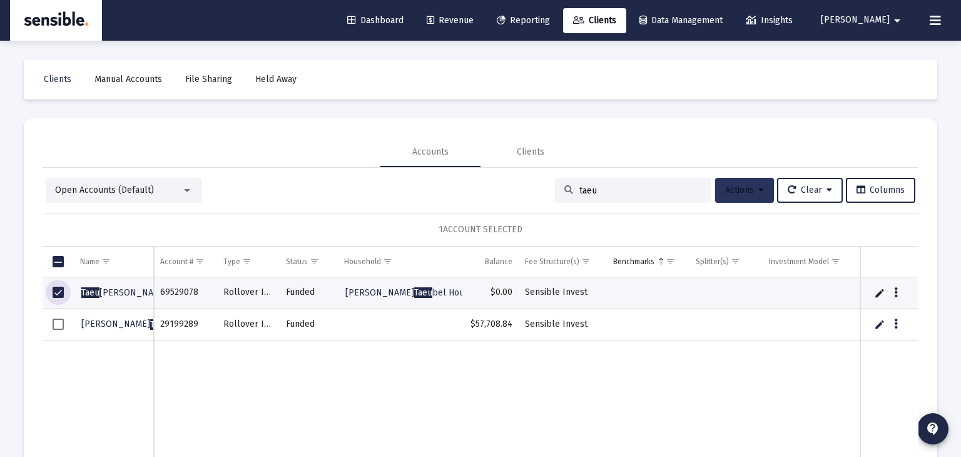
click at [731, 187] on span "Actions" at bounding box center [744, 190] width 39 height 11
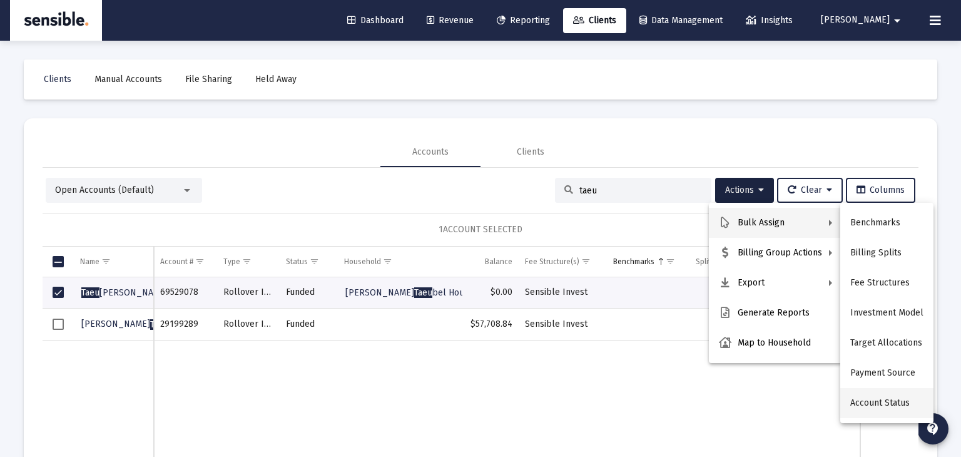
click at [875, 402] on button "Account Status" at bounding box center [887, 403] width 93 height 30
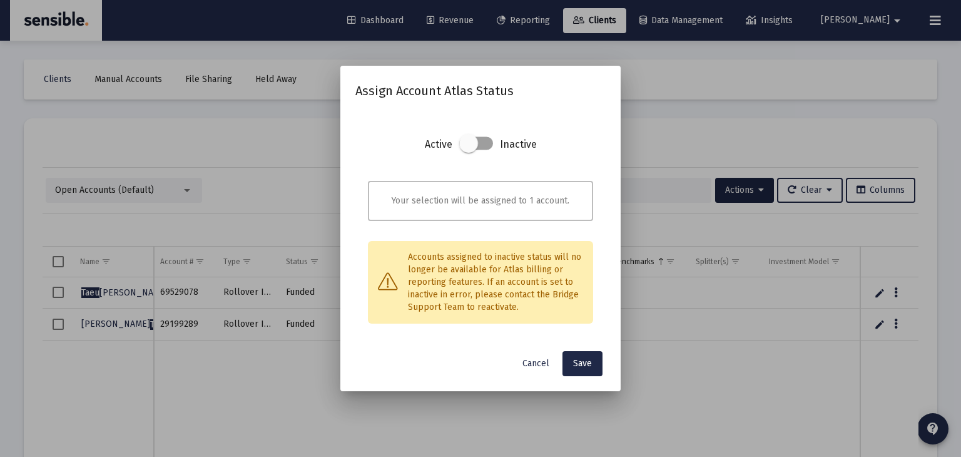
click at [466, 145] on span at bounding box center [468, 143] width 19 height 19
click at [468, 150] on input "checkbox" at bounding box center [468, 150] width 1 height 1
checkbox input "true"
click at [580, 369] on button "Save" at bounding box center [583, 363] width 40 height 25
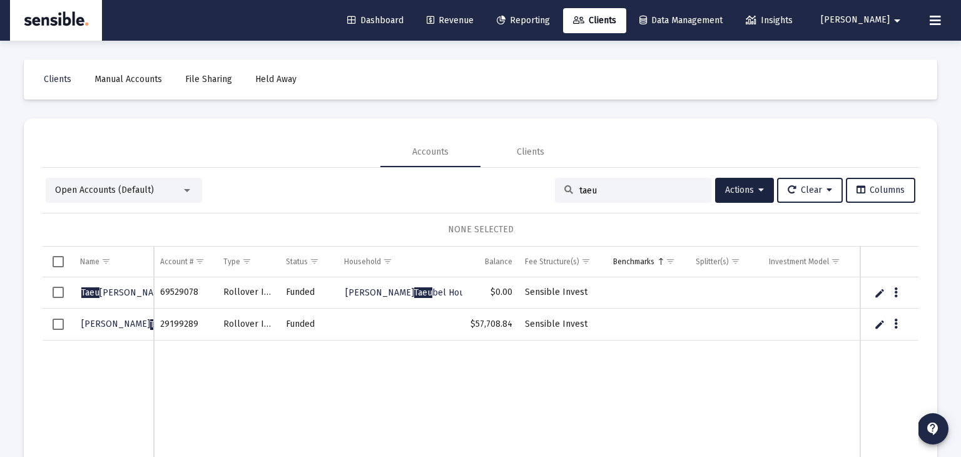
click at [54, 324] on span "Select row" at bounding box center [58, 324] width 11 height 11
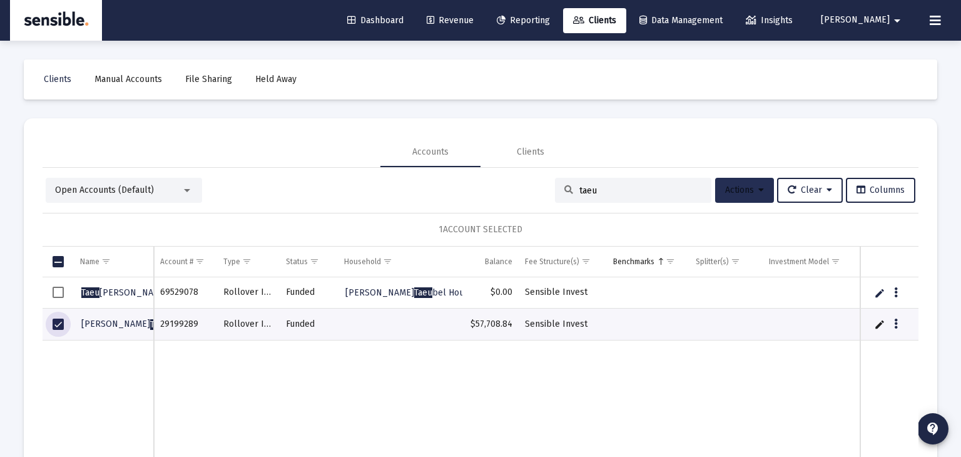
click at [717, 187] on button "Actions" at bounding box center [744, 190] width 59 height 25
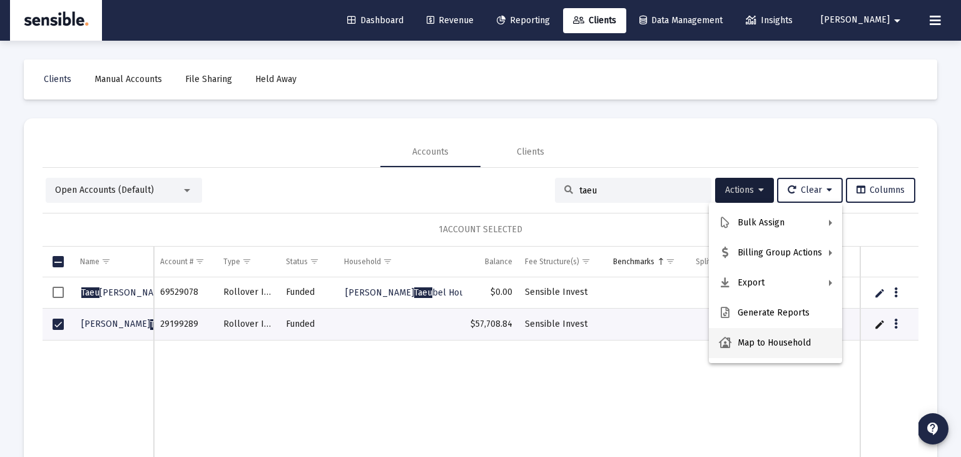
click at [783, 339] on button "Map to Household" at bounding box center [775, 343] width 133 height 30
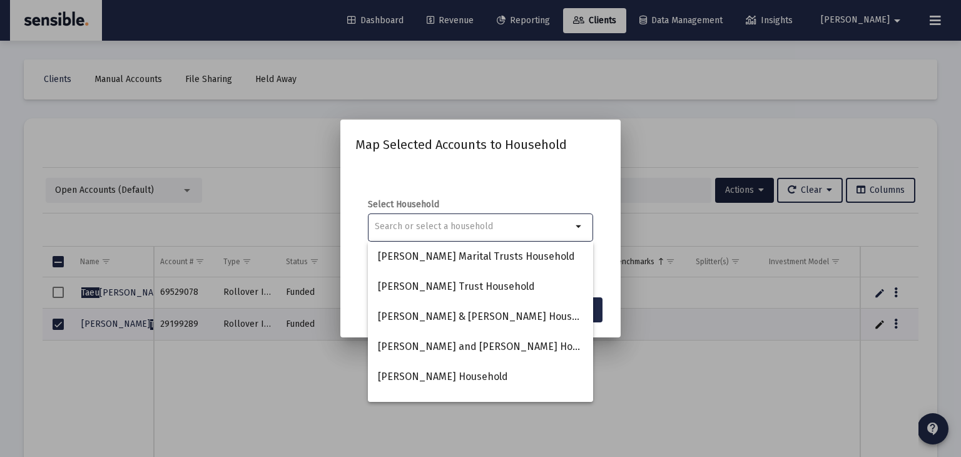
click at [498, 223] on input at bounding box center [473, 227] width 197 height 10
type input "h"
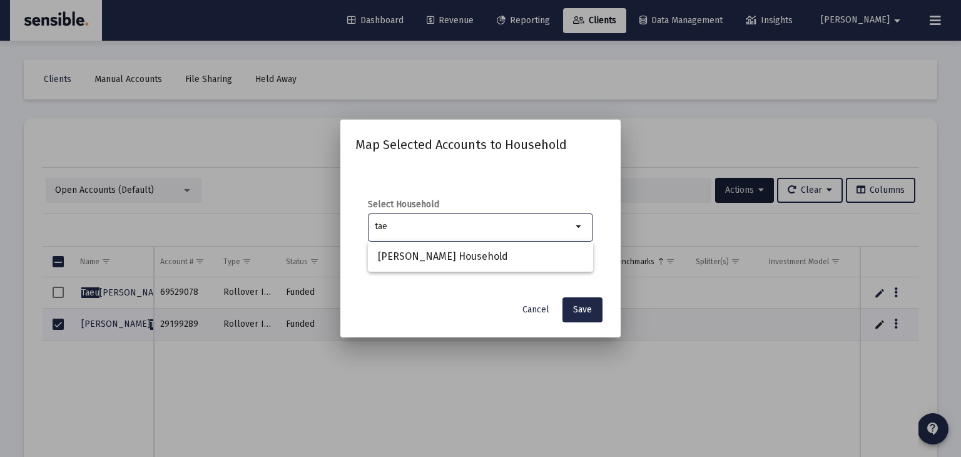
type input "tae"
click at [535, 307] on span "Cancel" at bounding box center [536, 309] width 27 height 11
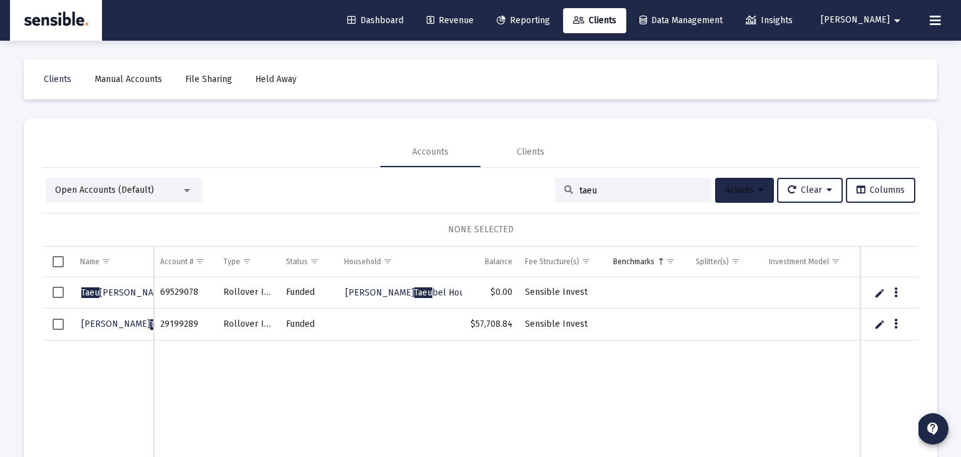
click at [759, 187] on icon at bounding box center [762, 190] width 6 height 9
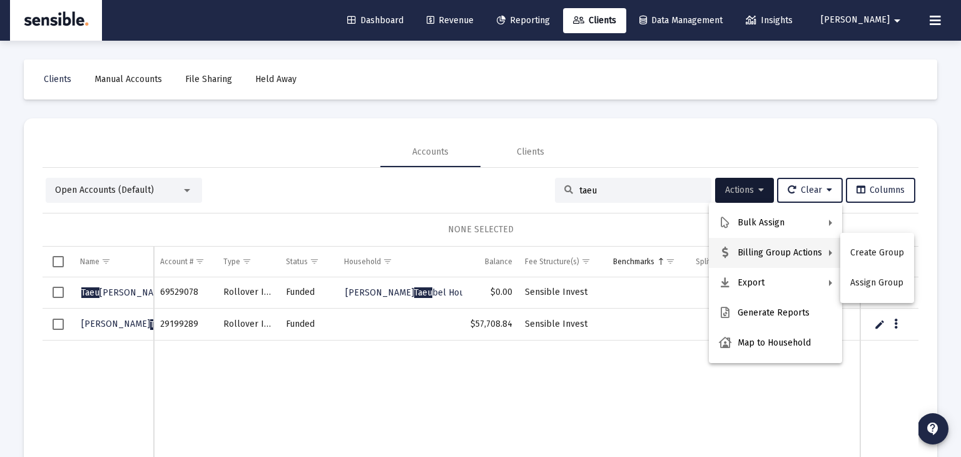
click at [93, 193] on div at bounding box center [480, 228] width 961 height 457
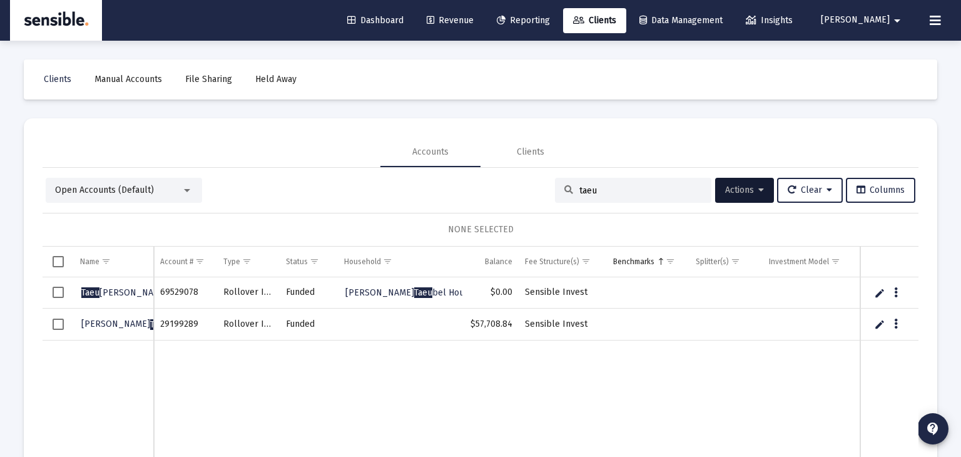
click at [97, 191] on span "Open Accounts (Default)" at bounding box center [104, 190] width 99 height 11
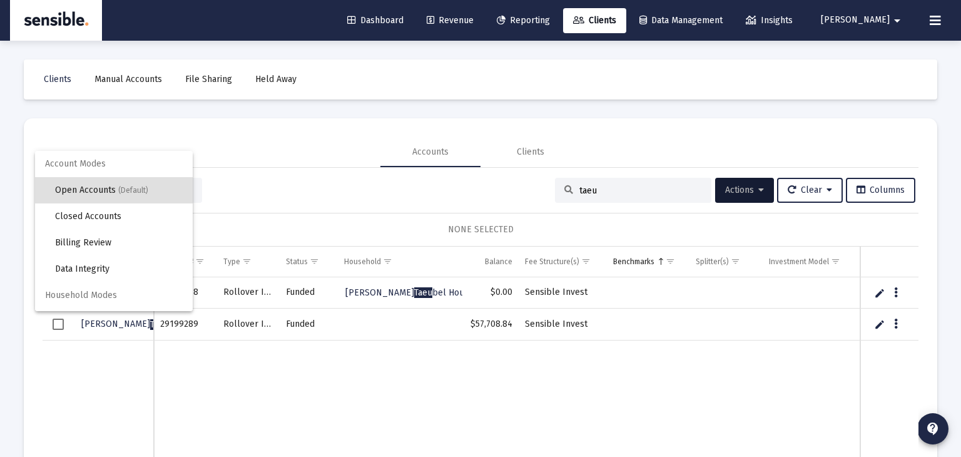
scroll to position [23, 0]
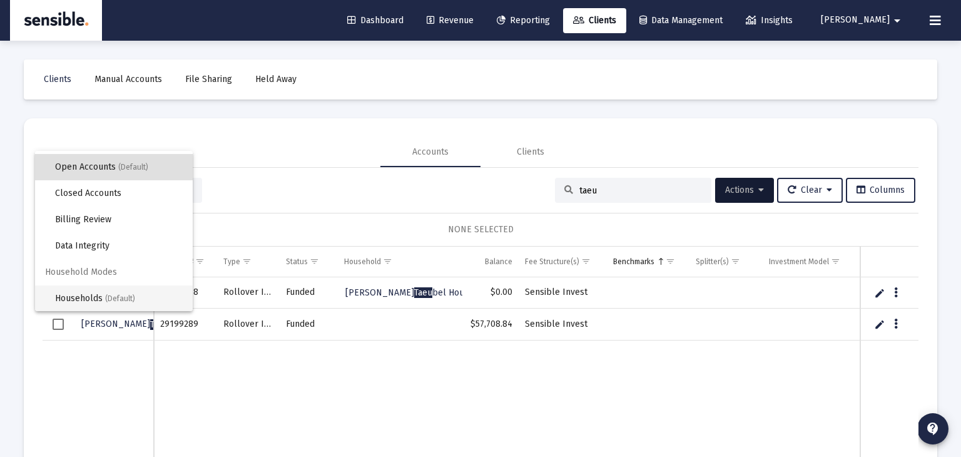
click at [86, 295] on span "Households (Default)" at bounding box center [119, 298] width 128 height 26
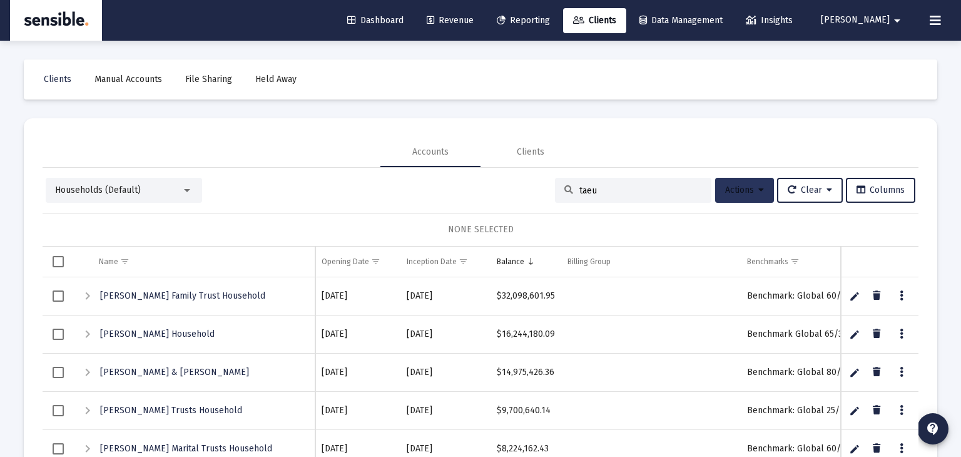
click at [739, 190] on span "Actions" at bounding box center [744, 190] width 39 height 11
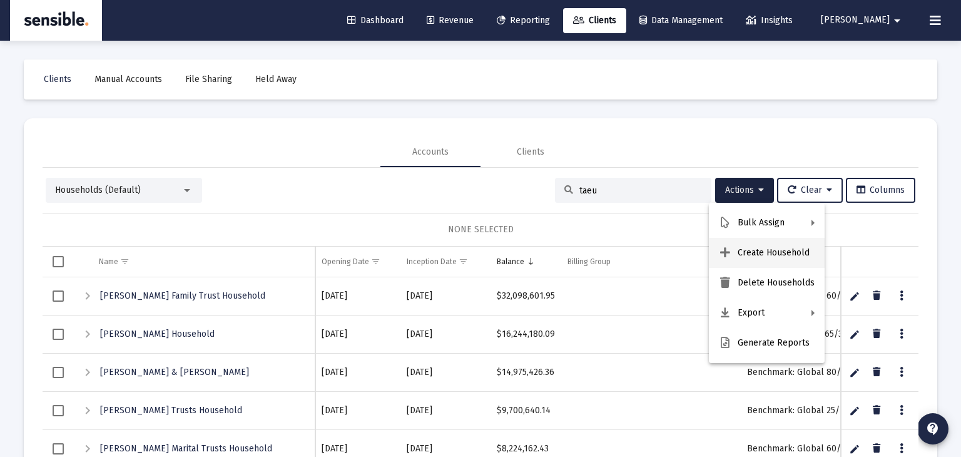
click at [766, 254] on button "Create Household" at bounding box center [767, 253] width 116 height 30
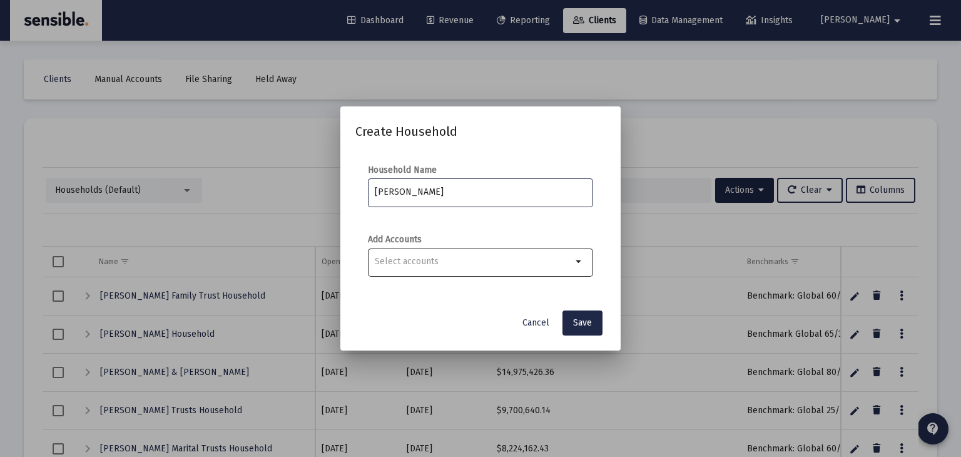
type input "[PERSON_NAME]"
click at [521, 255] on div "Selection" at bounding box center [473, 261] width 202 height 15
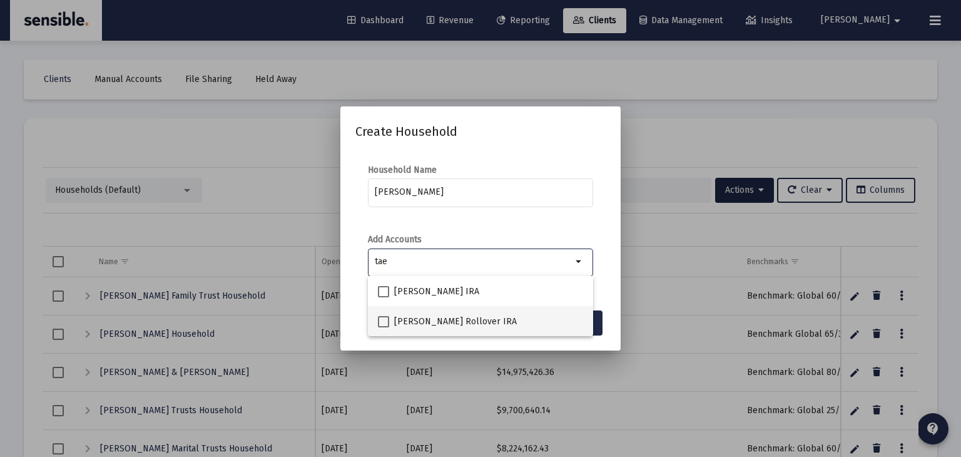
type input "tae"
click at [387, 319] on span at bounding box center [383, 321] width 11 height 11
click at [384, 327] on input "[PERSON_NAME] Rollover IRA" at bounding box center [383, 327] width 1 height 1
checkbox input "true"
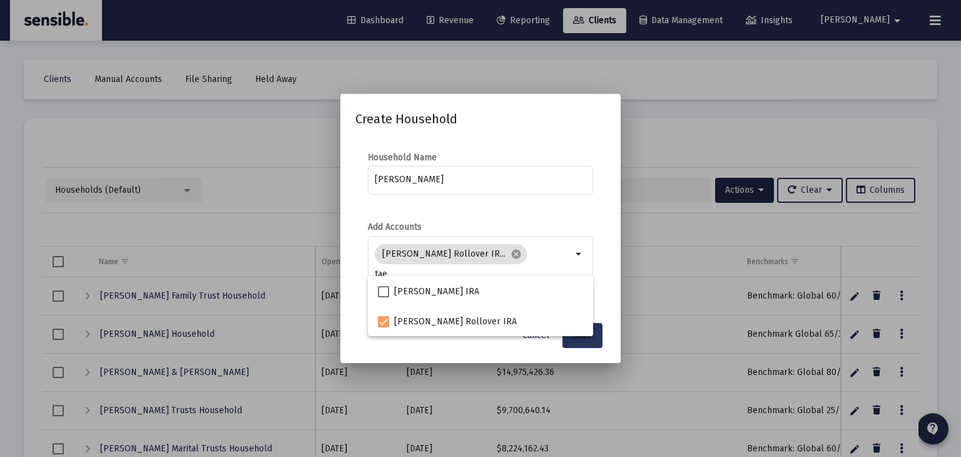
click at [581, 339] on span "Save" at bounding box center [582, 335] width 19 height 11
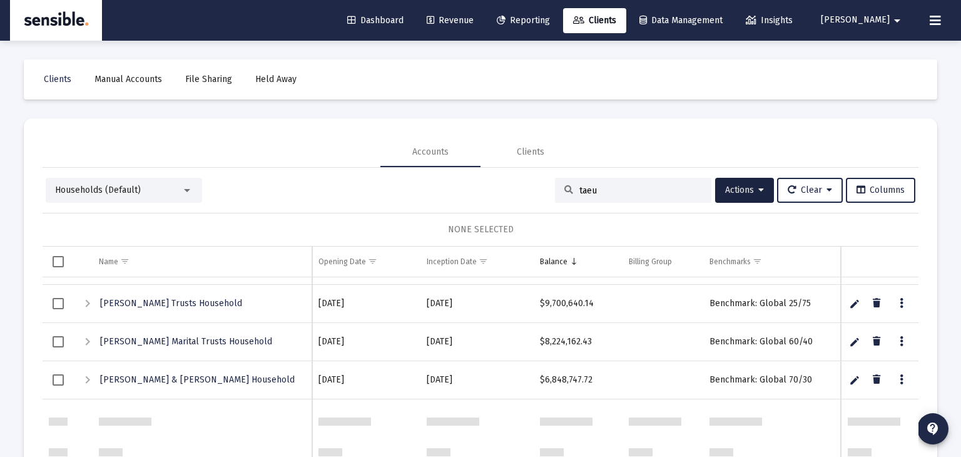
scroll to position [0, 0]
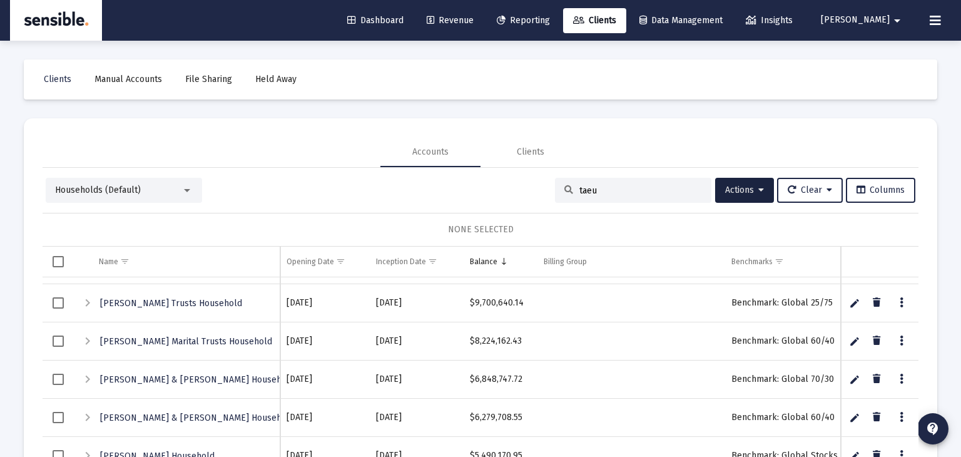
click at [474, 19] on span "Revenue" at bounding box center [450, 20] width 47 height 11
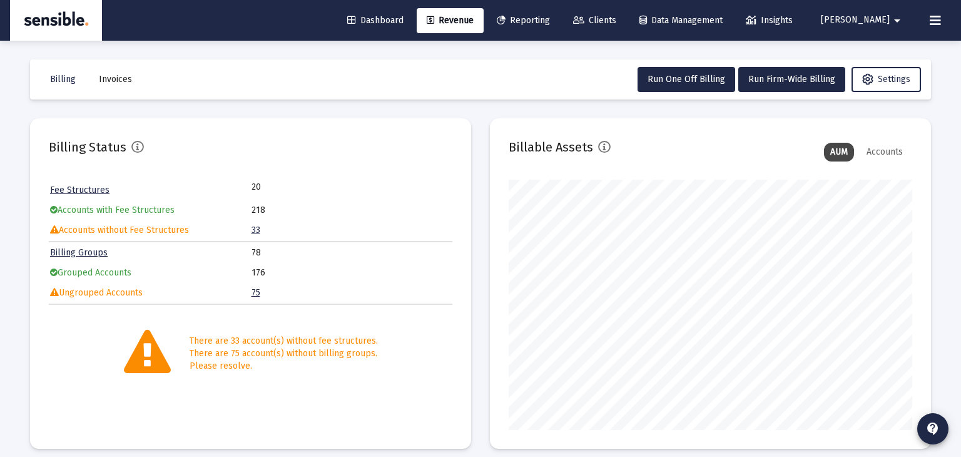
scroll to position [250, 404]
click at [73, 80] on span "Billing" at bounding box center [63, 79] width 26 height 11
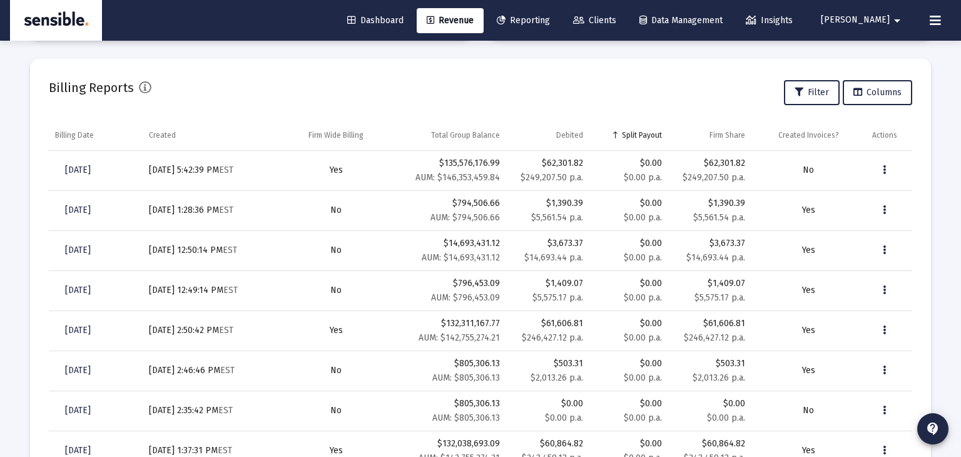
scroll to position [412, 0]
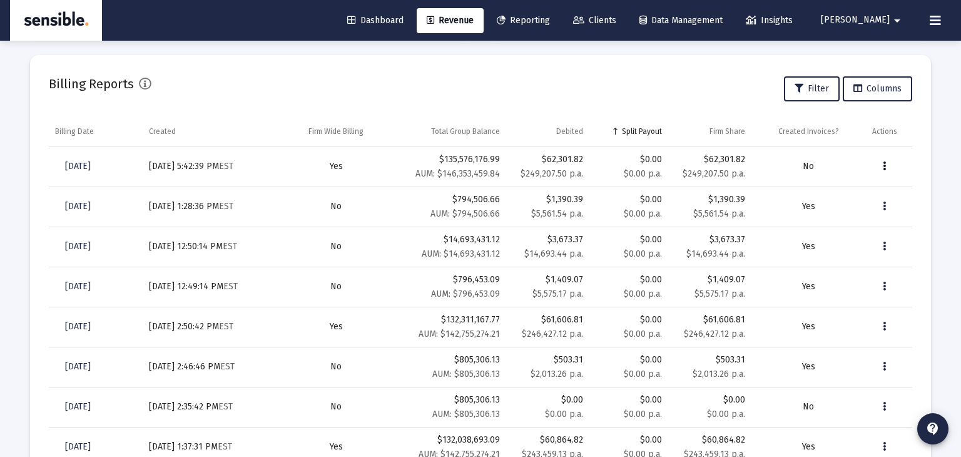
click at [883, 163] on icon "Data grid" at bounding box center [884, 166] width 3 height 15
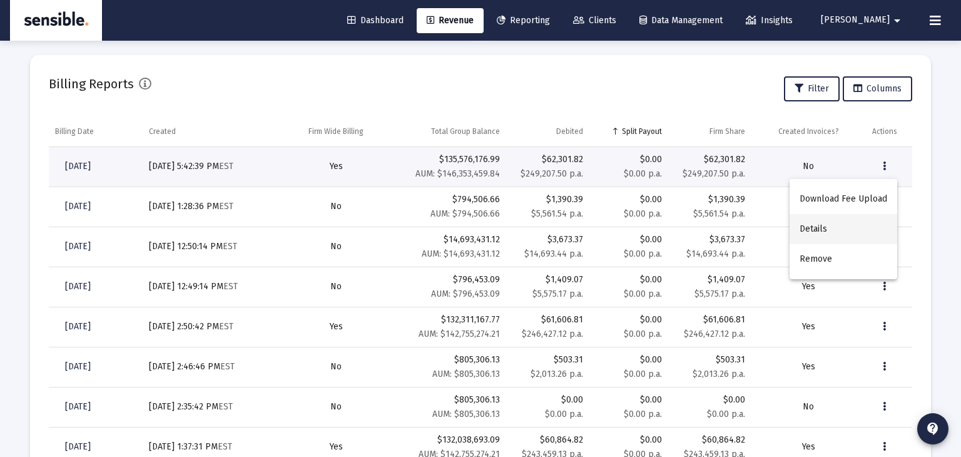
click at [821, 228] on button "Details" at bounding box center [844, 229] width 108 height 30
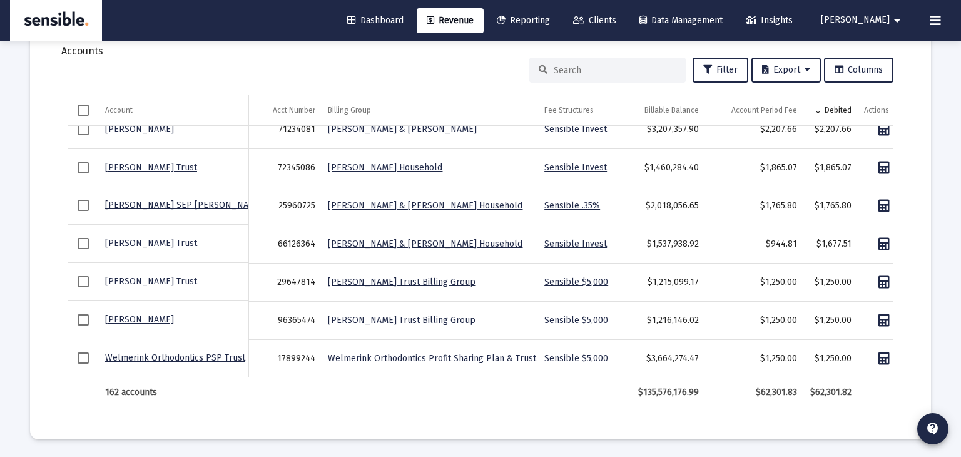
scroll to position [329, 0]
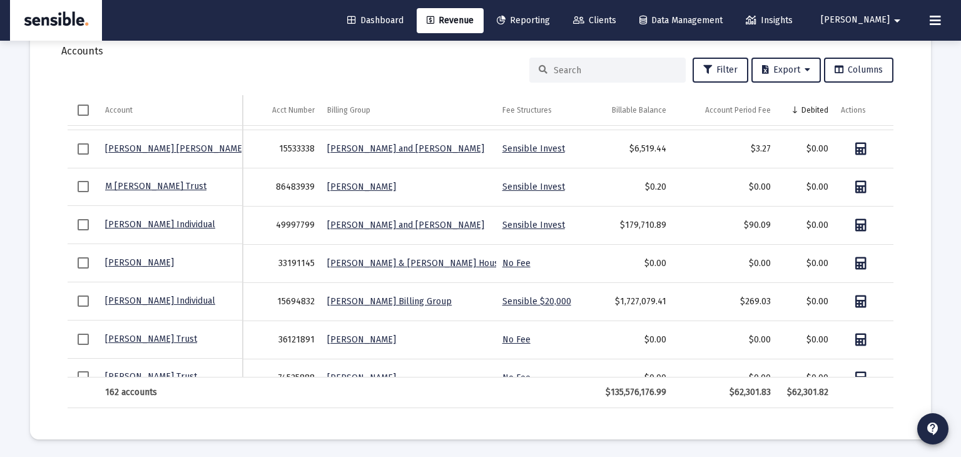
click at [625, 85] on div "Filter Export Columns Account Account Acct Number Billing Group Fee Structures …" at bounding box center [481, 233] width 864 height 351
click at [616, 75] on div at bounding box center [608, 70] width 156 height 25
click at [613, 69] on input at bounding box center [615, 70] width 123 height 11
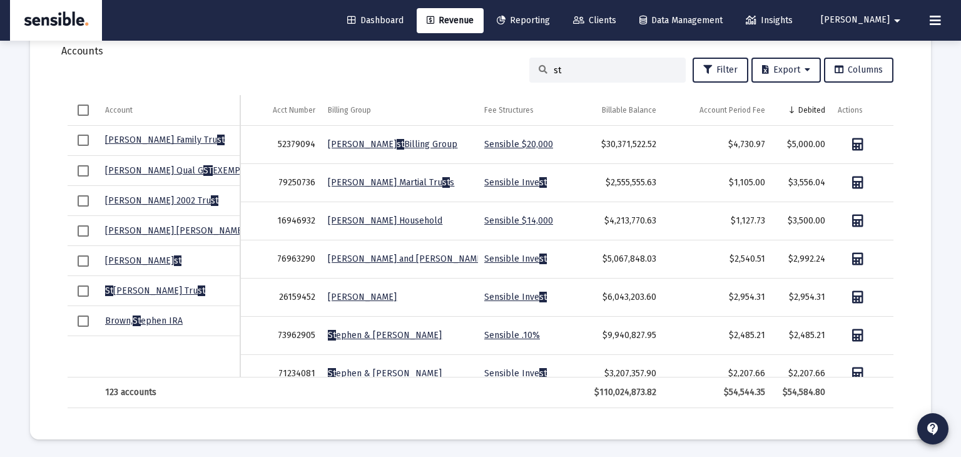
type input "s"
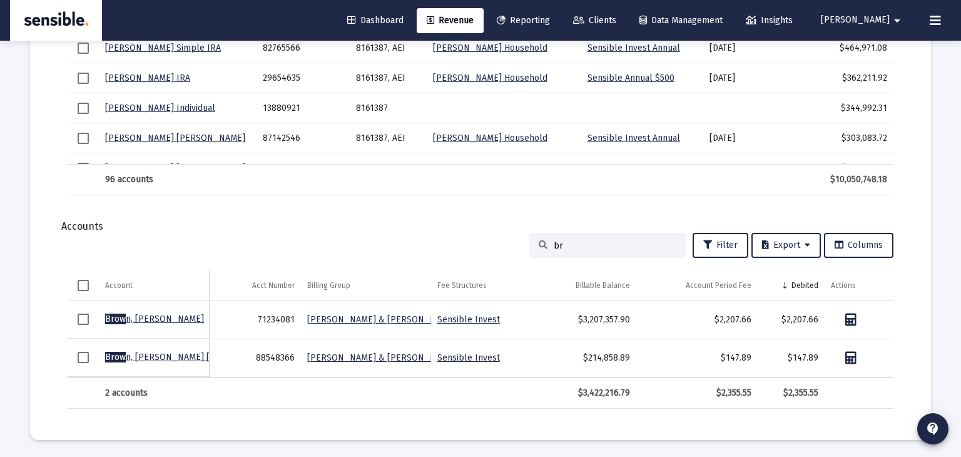
type input "b"
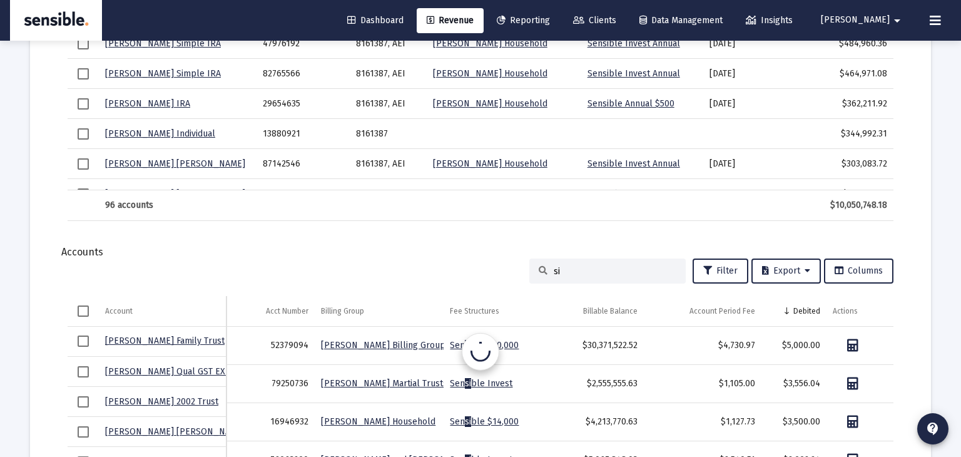
scroll to position [1614, 0]
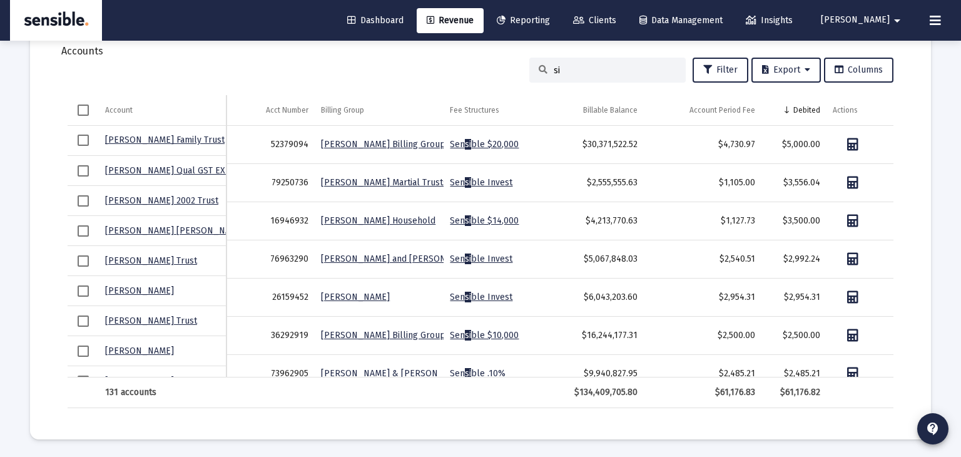
type input "s"
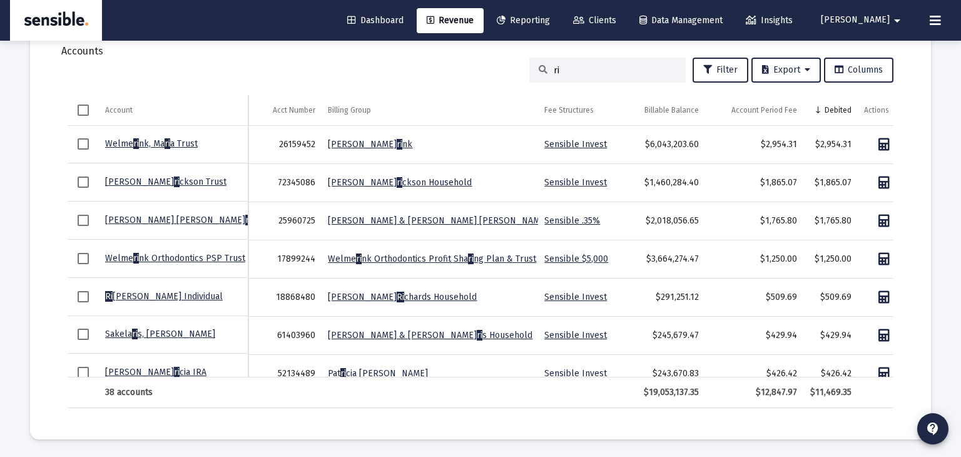
type input "r"
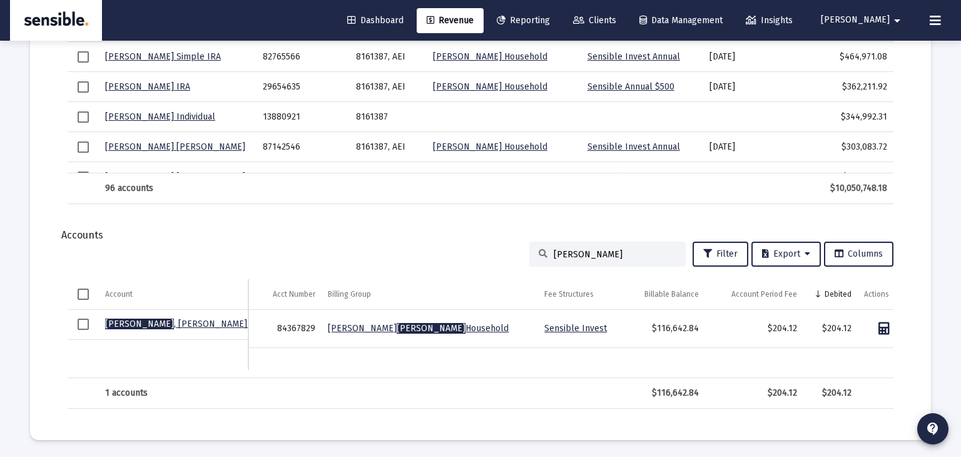
scroll to position [1400, 0]
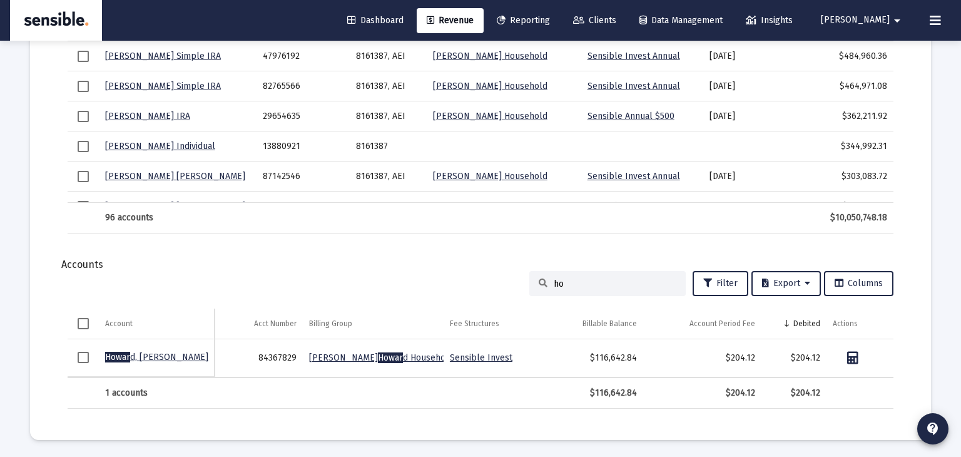
type input "h"
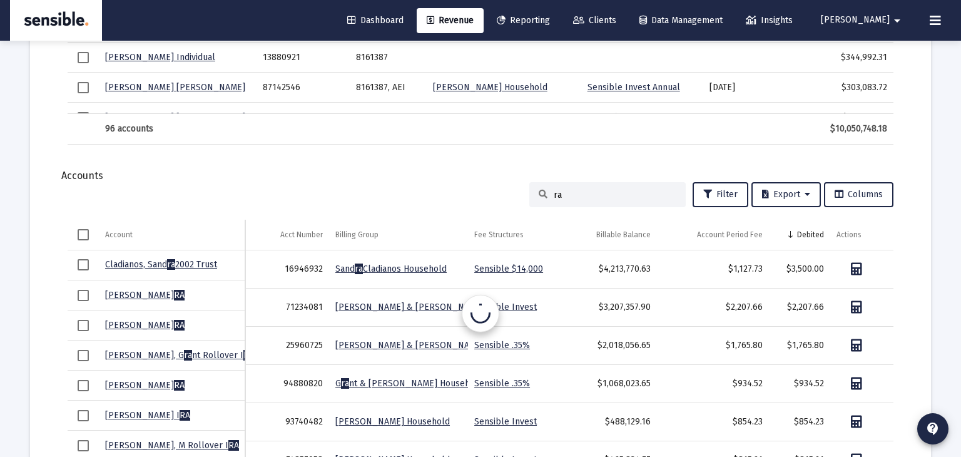
scroll to position [1614, 0]
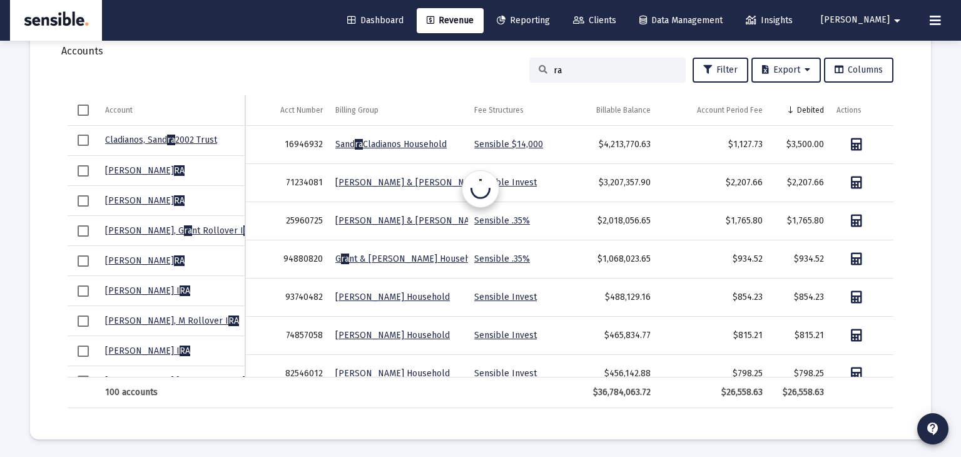
type input "r"
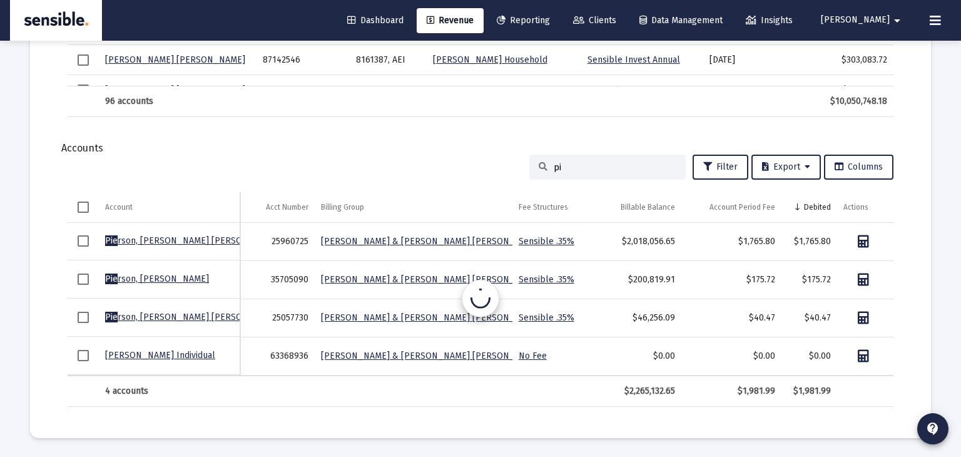
type input "p"
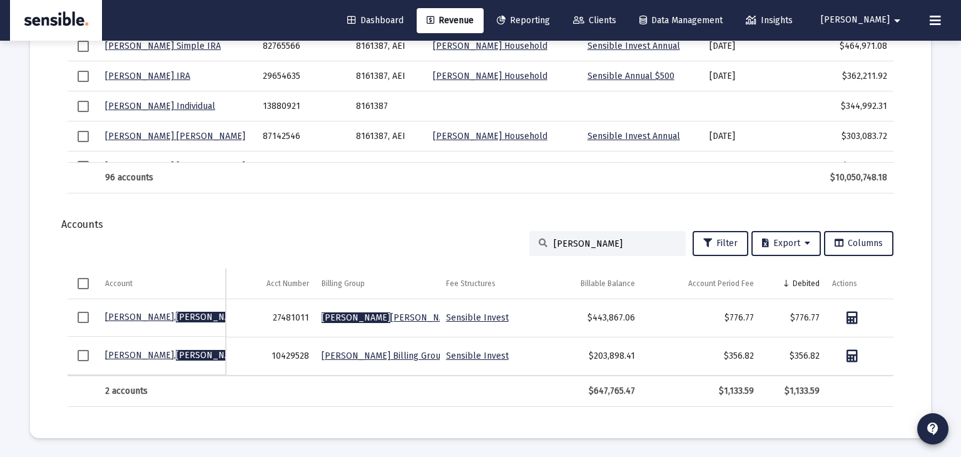
scroll to position [1438, 0]
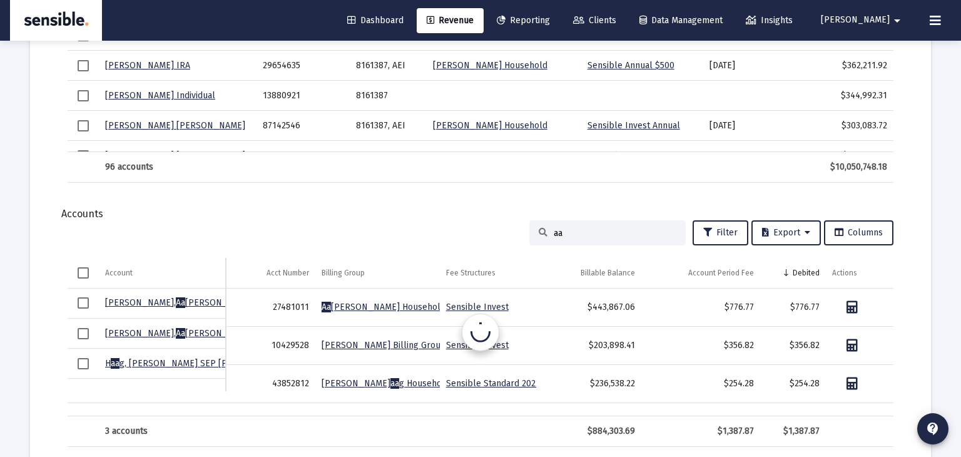
type input "a"
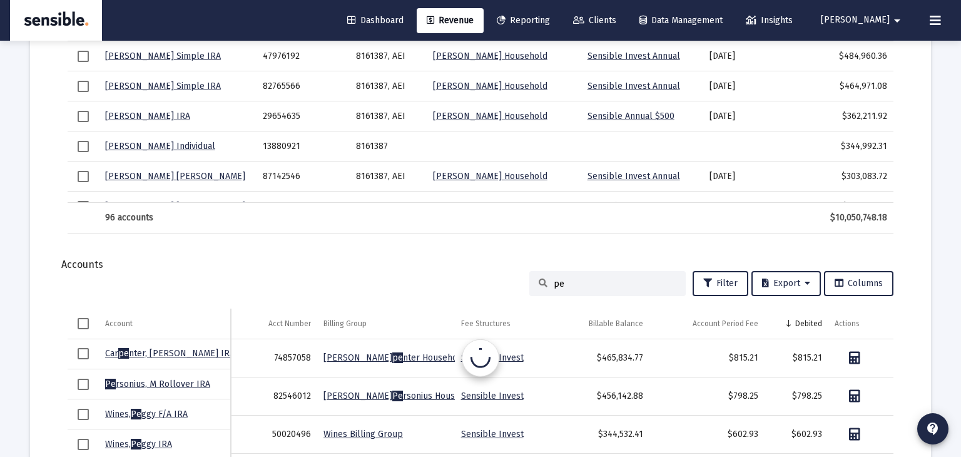
scroll to position [1614, 0]
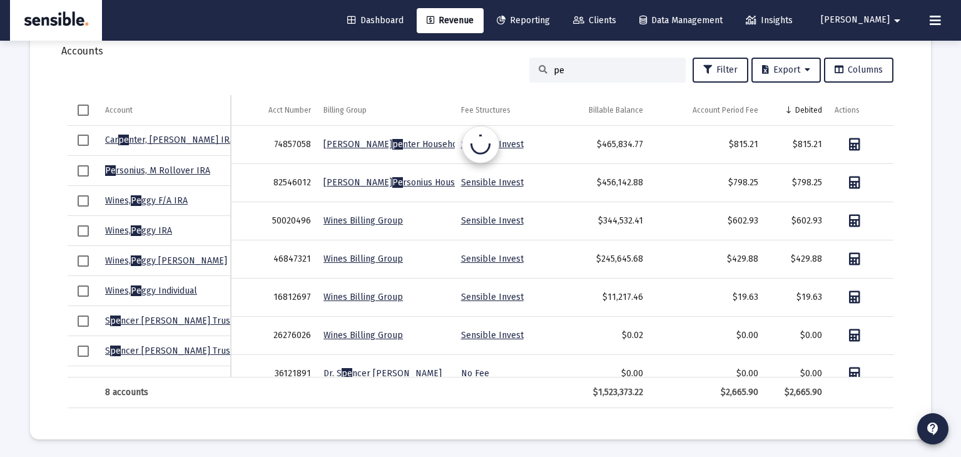
type input "p"
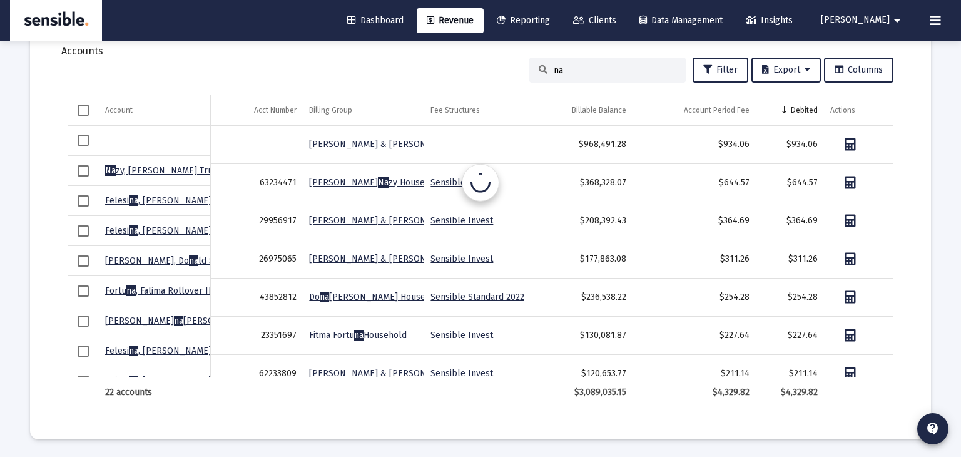
type input "n"
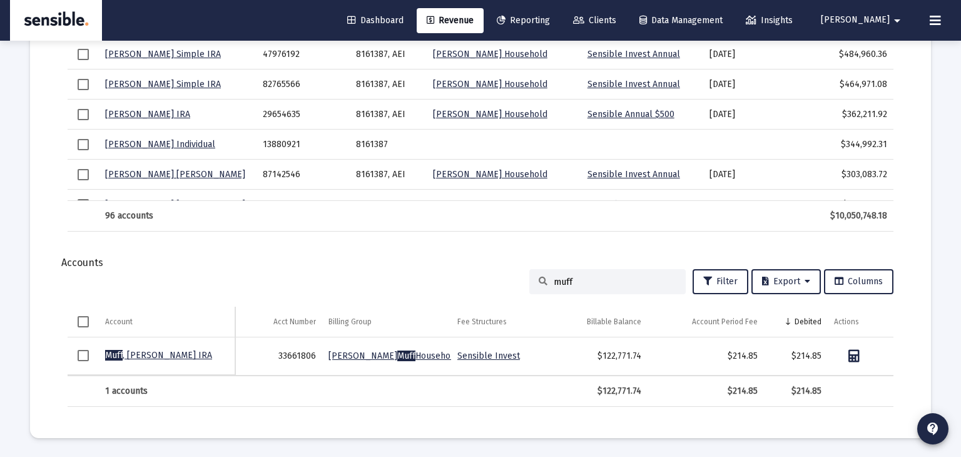
scroll to position [1400, 0]
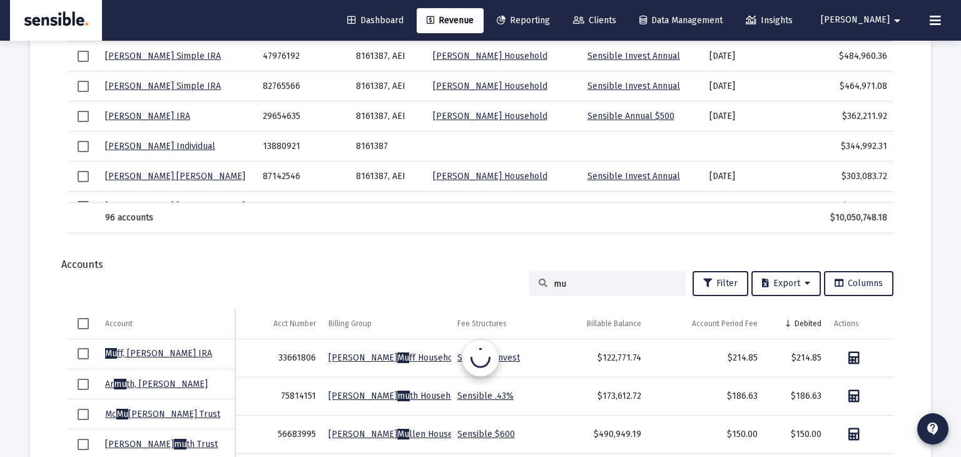
type input "m"
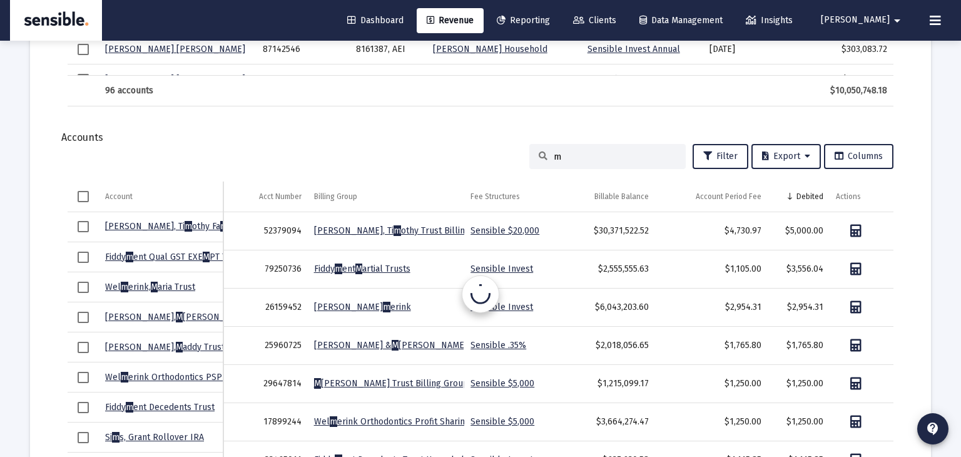
scroll to position [1614, 0]
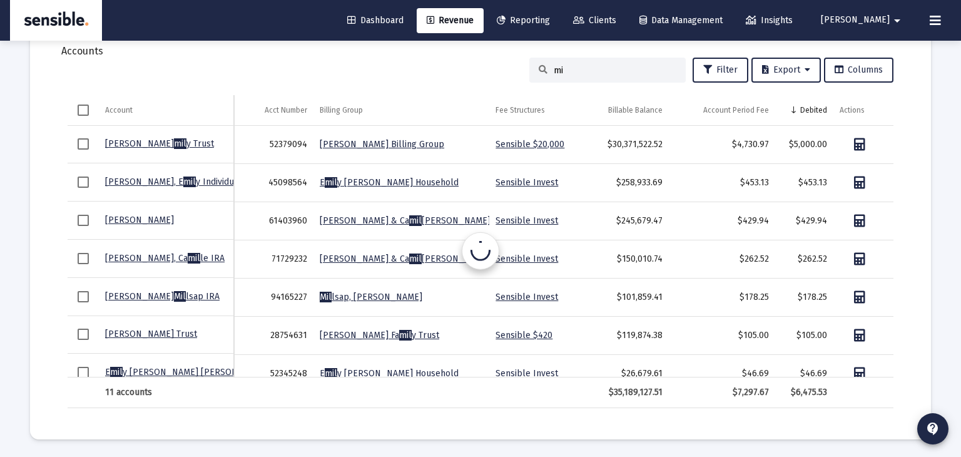
type input "m"
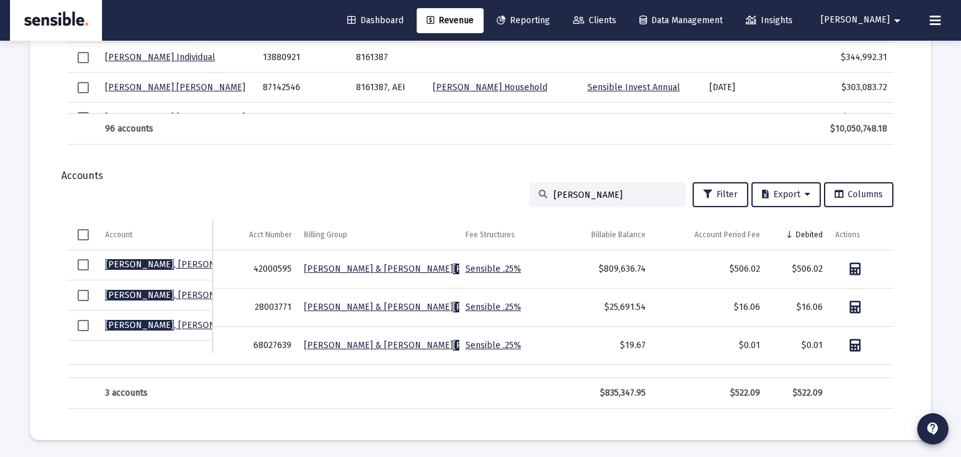
scroll to position [1477, 0]
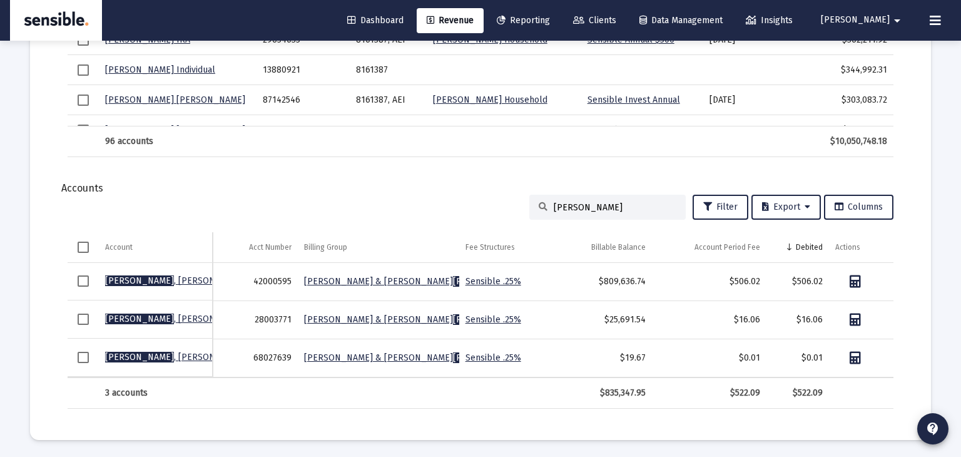
type input "[PERSON_NAME]"
click at [498, 278] on link "Sensible .25%" at bounding box center [494, 281] width 56 height 11
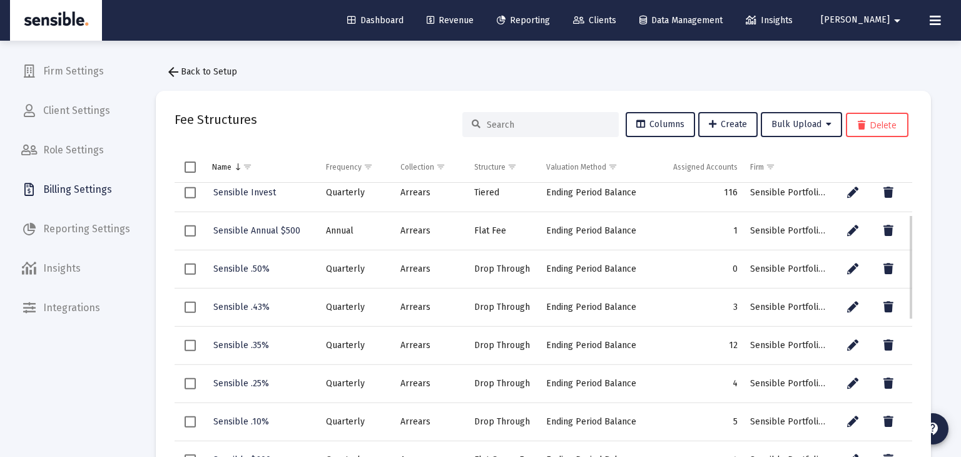
scroll to position [86, 0]
click at [228, 382] on span "Sensible .25%" at bounding box center [241, 382] width 56 height 11
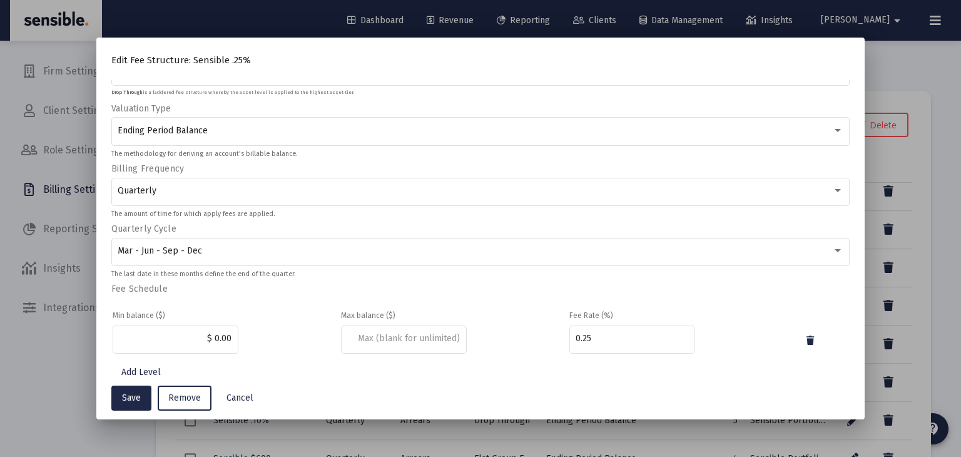
scroll to position [164, 0]
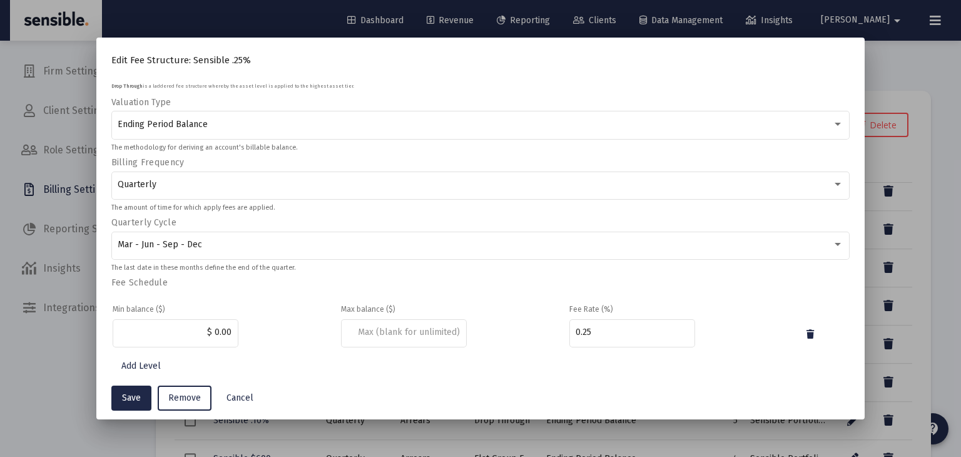
click at [950, 336] on div at bounding box center [480, 228] width 961 height 457
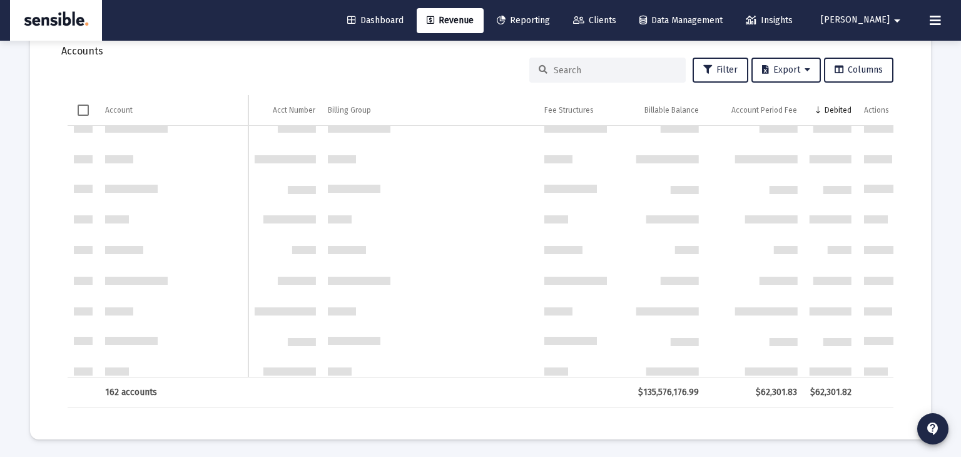
scroll to position [1059, 0]
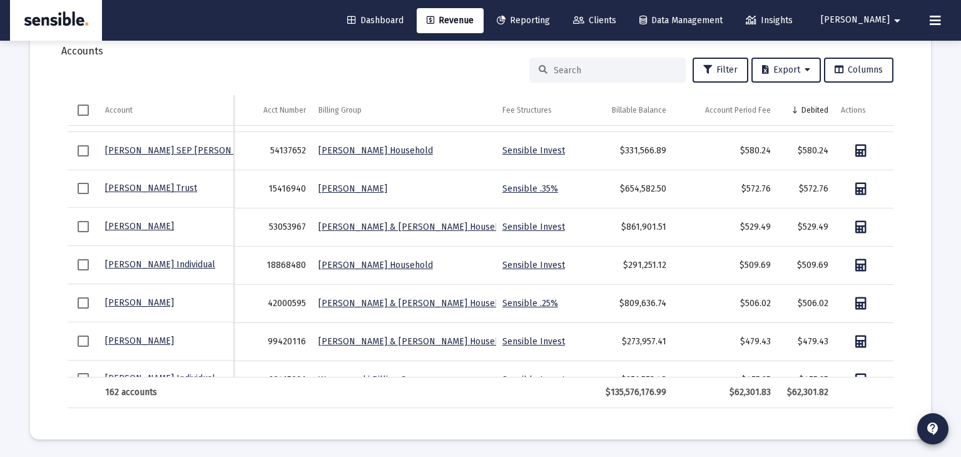
click at [573, 70] on input at bounding box center [615, 70] width 123 height 11
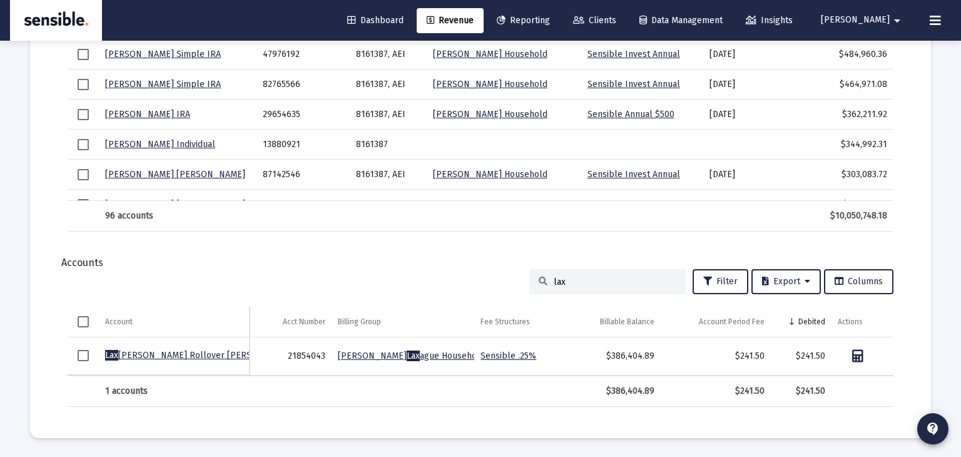
scroll to position [1400, 0]
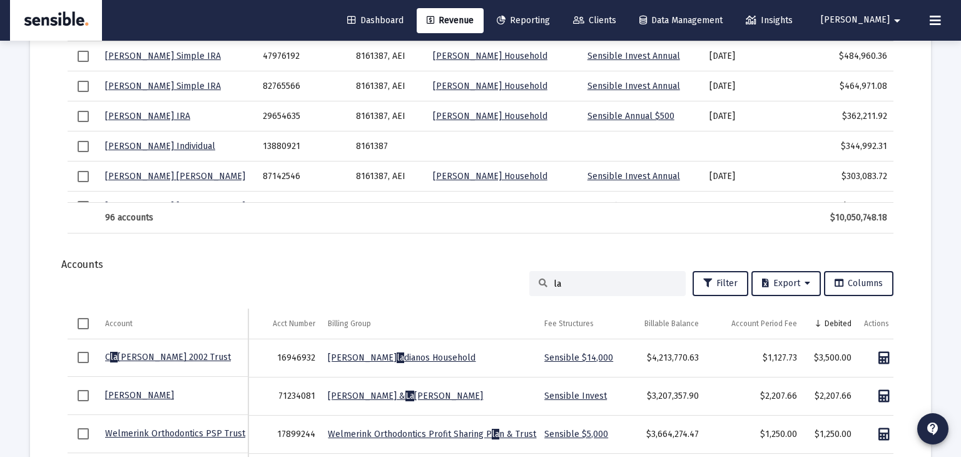
type input "l"
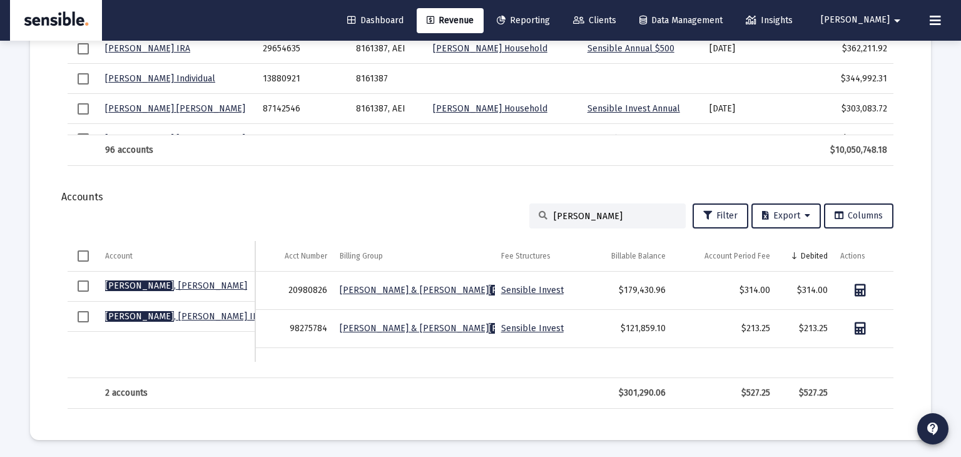
scroll to position [1438, 0]
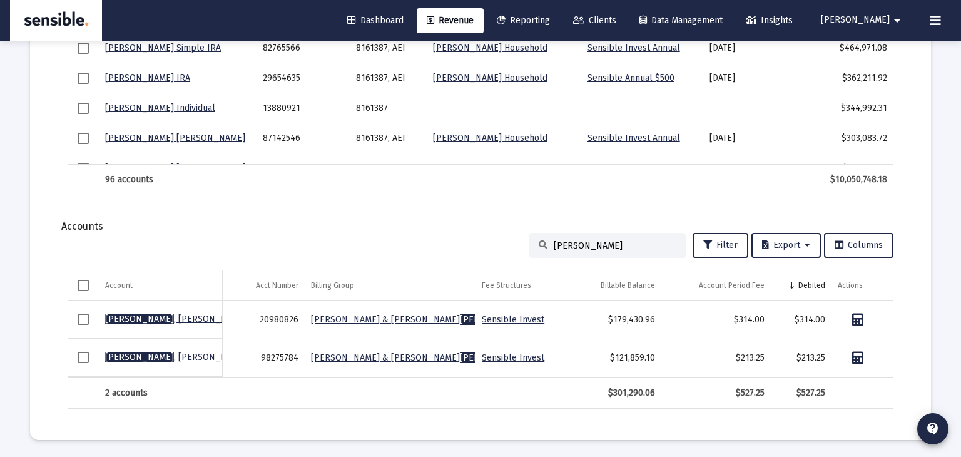
type input "[PERSON_NAME]"
